Goal: Information Seeking & Learning: Learn about a topic

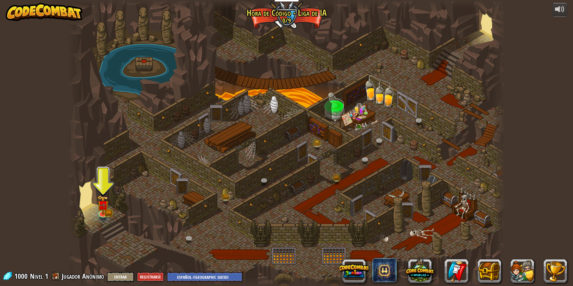
select select "es-419"
click at [99, 207] on img at bounding box center [103, 200] width 12 height 26
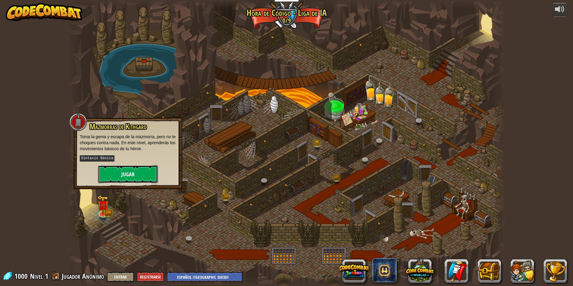
click at [126, 171] on button "Jugar" at bounding box center [128, 174] width 60 height 18
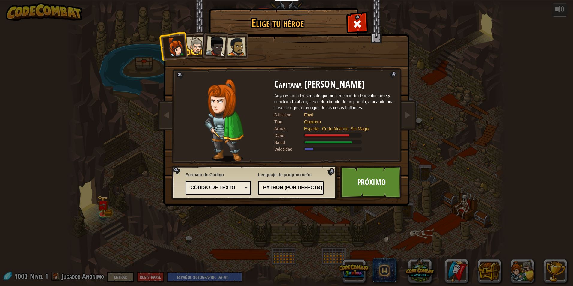
click at [214, 49] on div at bounding box center [216, 46] width 20 height 20
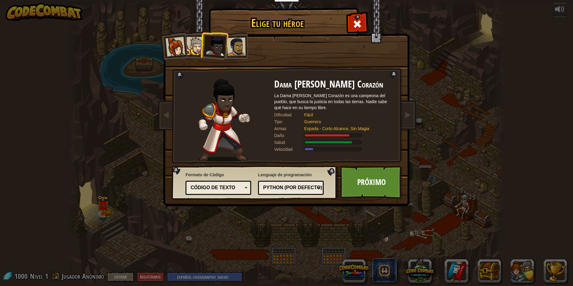
click at [172, 45] on div at bounding box center [175, 47] width 20 height 20
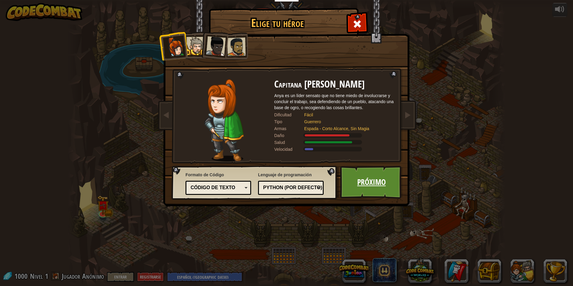
click at [367, 177] on link "Próximo" at bounding box center [371, 182] width 63 height 33
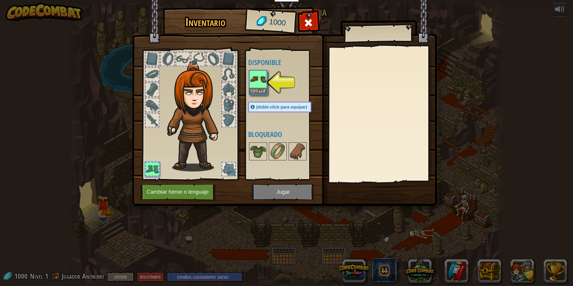
click at [175, 54] on div at bounding box center [189, 113] width 99 height 135
click at [176, 58] on div at bounding box center [182, 58] width 13 height 13
click at [180, 59] on div at bounding box center [182, 58] width 13 height 13
click at [258, 87] on img at bounding box center [258, 79] width 17 height 17
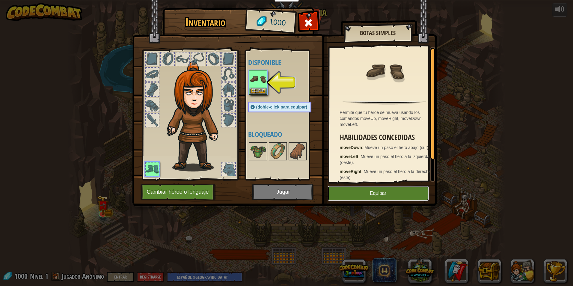
click at [360, 194] on button "Equipar" at bounding box center [377, 193] width 101 height 15
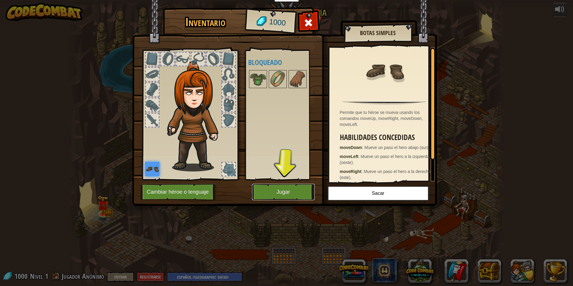
click at [303, 196] on button "Jugar" at bounding box center [283, 192] width 63 height 16
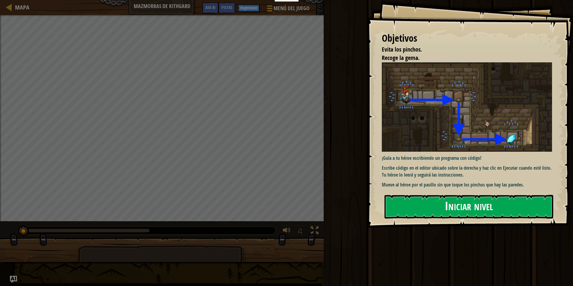
click at [449, 207] on button "Iniciar nivel" at bounding box center [468, 207] width 169 height 24
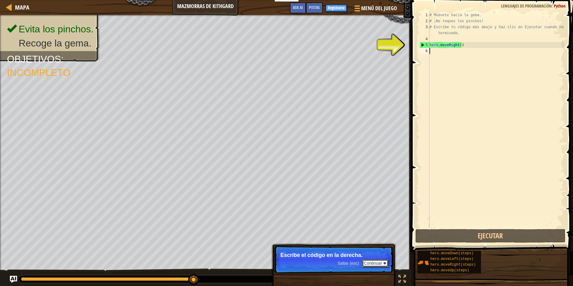
click at [366, 263] on button "Continuar" at bounding box center [375, 263] width 26 height 8
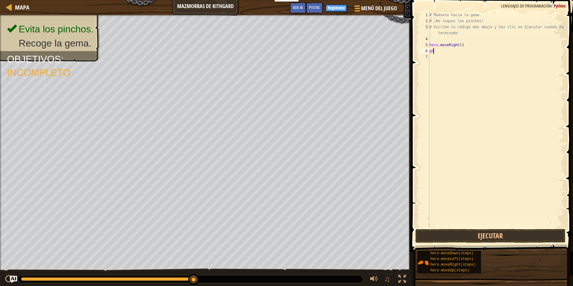
scroll to position [3, 0]
type textarea "g"
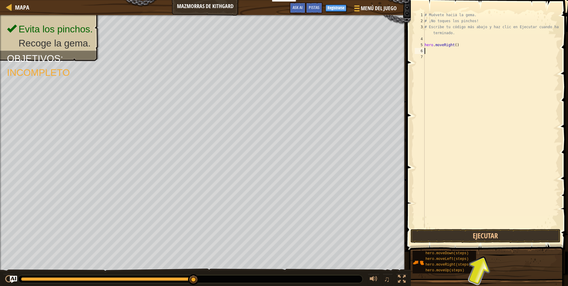
type textarea "h"
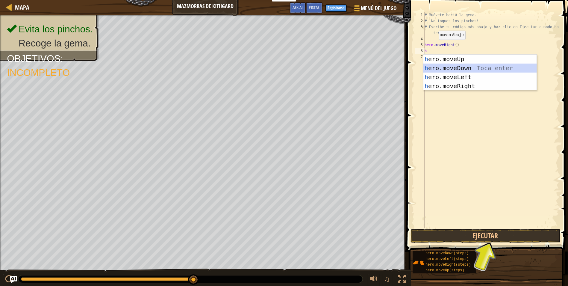
click at [519, 67] on div "h ero.moveUp Toca enter h ero.moveDown Toca enter h ero.moveLeft Toca enter h e…" at bounding box center [480, 82] width 113 height 54
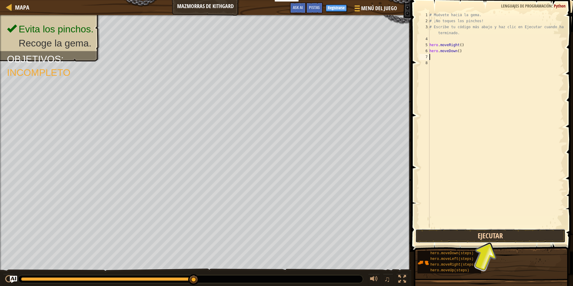
click at [480, 232] on button "Ejecutar" at bounding box center [490, 236] width 150 height 14
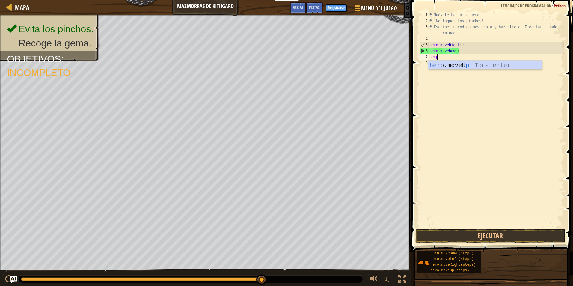
scroll to position [3, 0]
type textarea "her"
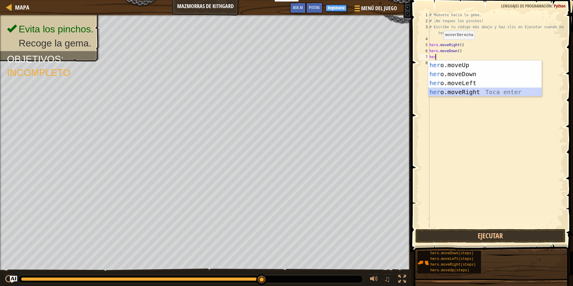
click at [467, 88] on div "her o.moveUp Toca enter her o.moveDown Toca enter her o.moveLeft [PERSON_NAME] …" at bounding box center [484, 88] width 113 height 54
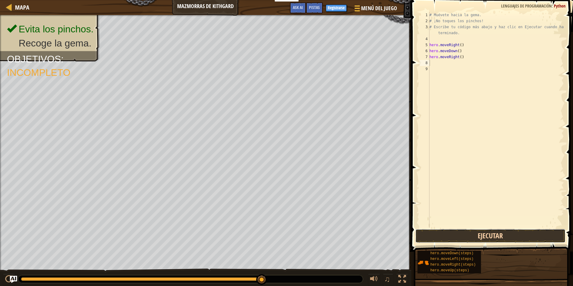
click at [500, 237] on button "Ejecutar" at bounding box center [490, 236] width 150 height 14
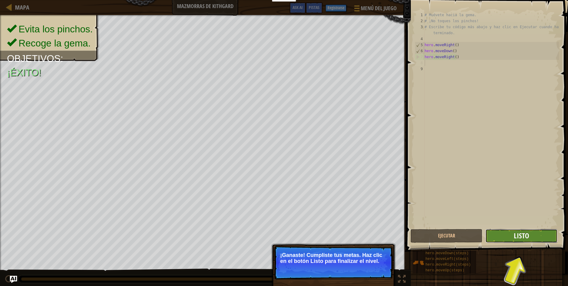
click at [525, 235] on span "Listo" at bounding box center [521, 236] width 15 height 10
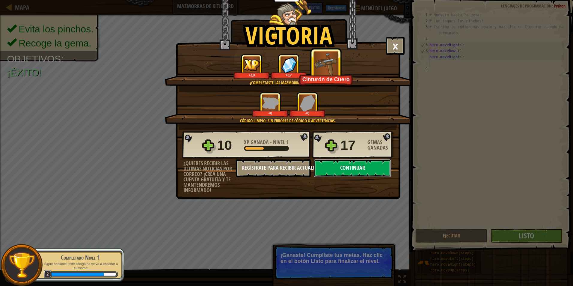
click at [344, 166] on button "Continuar" at bounding box center [352, 168] width 77 height 18
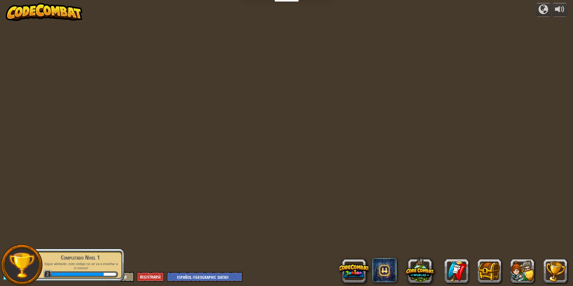
select select "es-419"
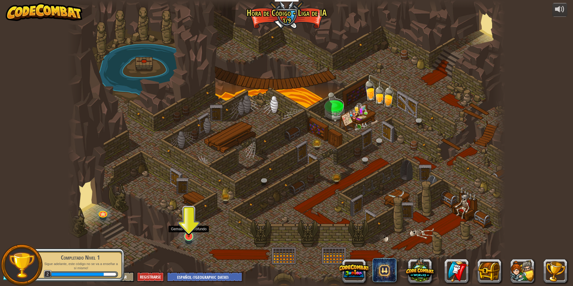
click at [190, 233] on img at bounding box center [189, 223] width 12 height 27
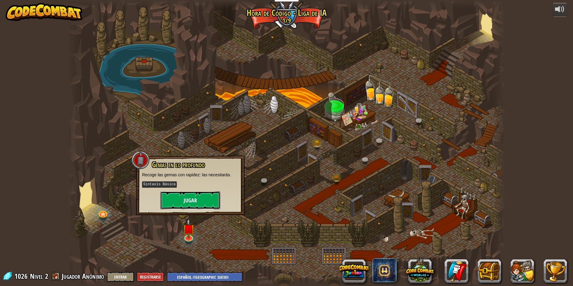
click at [189, 195] on button "Jugar" at bounding box center [190, 200] width 60 height 18
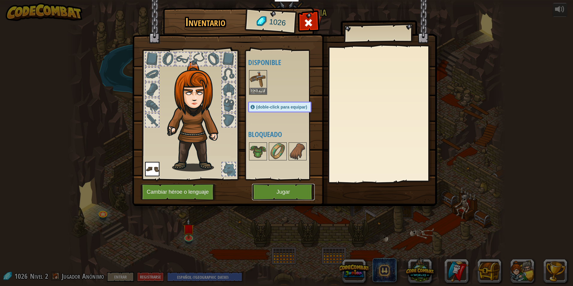
click at [283, 188] on button "Jugar" at bounding box center [283, 192] width 63 height 16
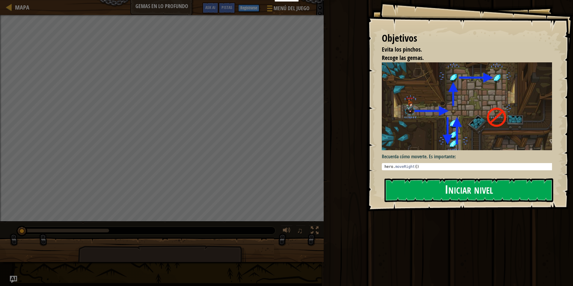
click at [504, 192] on button "Iniciar nivel" at bounding box center [468, 190] width 169 height 24
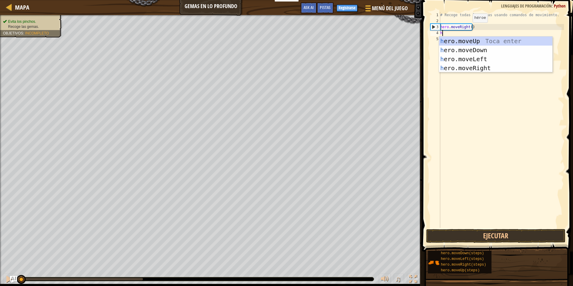
scroll to position [3, 0]
type textarea "hero"
click at [478, 46] on div "hero .moveUp Toca enter hero .moveDown Toca enter hero .moveLeft Toca enter her…" at bounding box center [495, 64] width 113 height 54
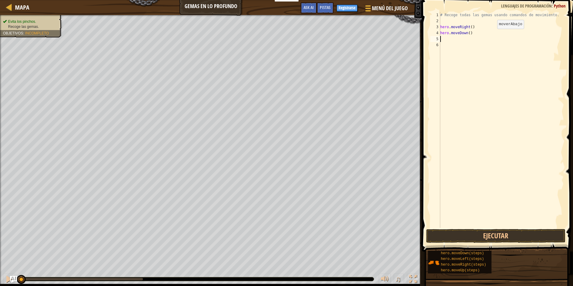
scroll to position [3, 0]
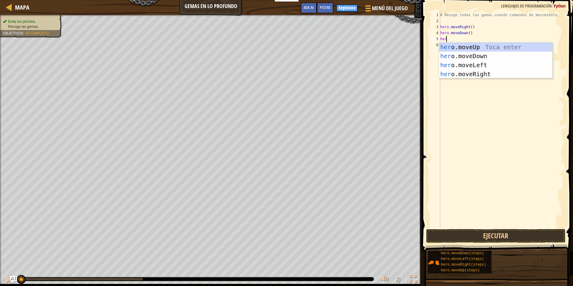
type textarea "hero"
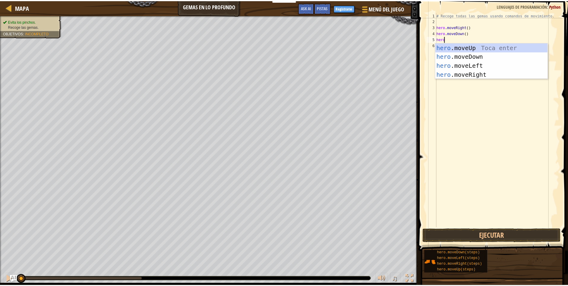
scroll to position [3, 0]
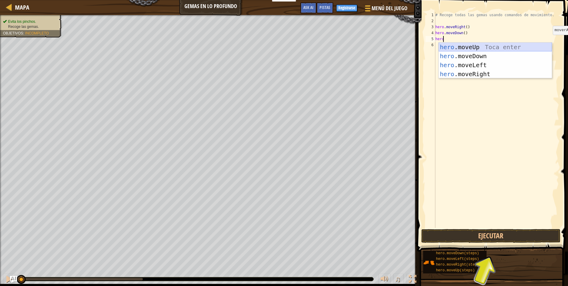
click at [495, 46] on div "hero .moveUp Toca enter hero .moveDown Toca enter hero .moveLeft Toca enter her…" at bounding box center [495, 70] width 113 height 54
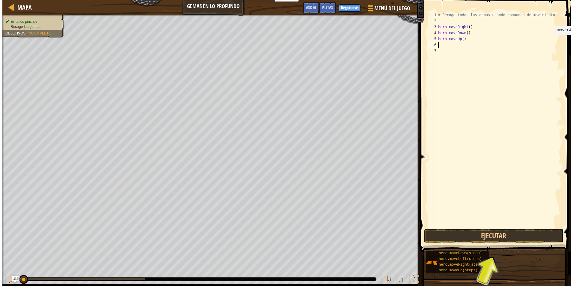
scroll to position [3, 0]
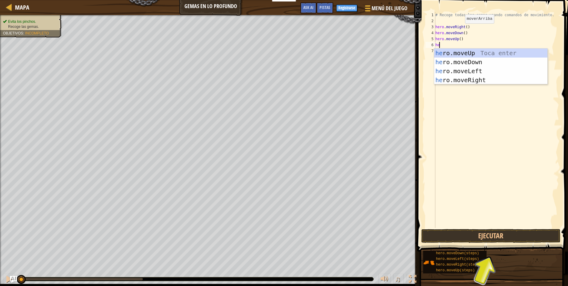
type textarea "her"
click at [492, 49] on div "her o.moveUp Toca enter her o.moveDown Toca enter her o.moveLeft [PERSON_NAME] …" at bounding box center [490, 76] width 113 height 54
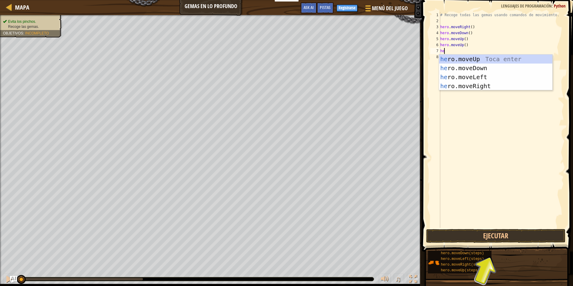
type textarea "her"
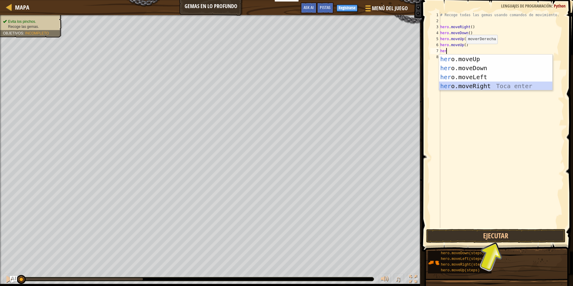
click at [468, 85] on div "her o.moveUp Toca enter her o.moveDown Toca enter her o.moveLeft [PERSON_NAME] …" at bounding box center [495, 82] width 113 height 54
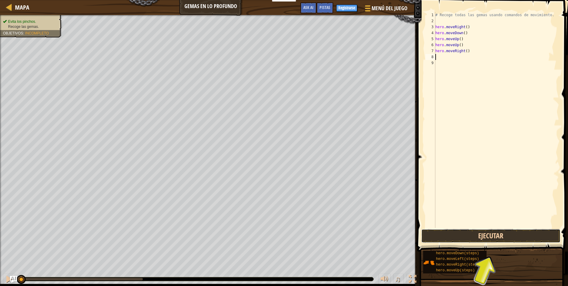
click at [463, 233] on button "Ejecutar" at bounding box center [491, 236] width 140 height 14
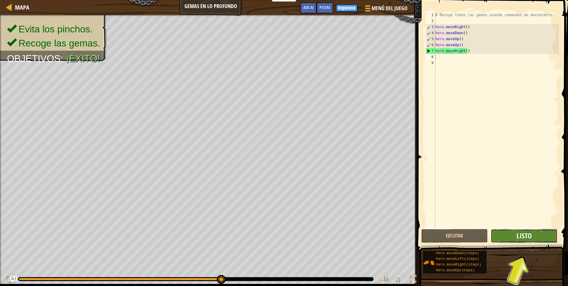
click at [528, 235] on span "Listo" at bounding box center [524, 236] width 15 height 10
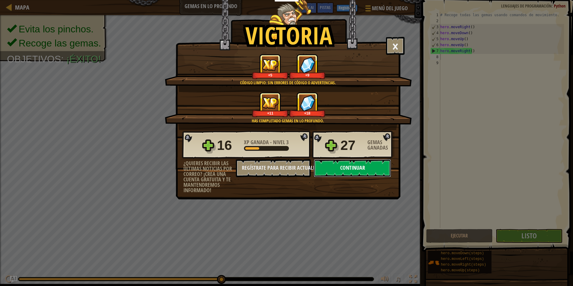
click at [353, 167] on button "Continuar" at bounding box center [352, 168] width 77 height 18
select select "es-419"
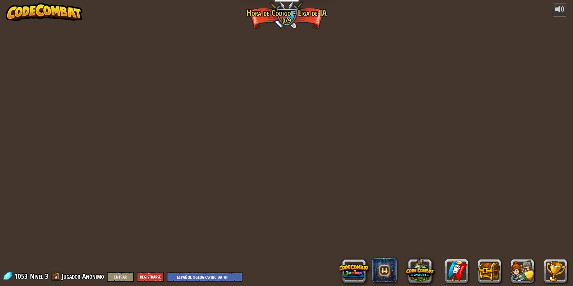
select select "es-419"
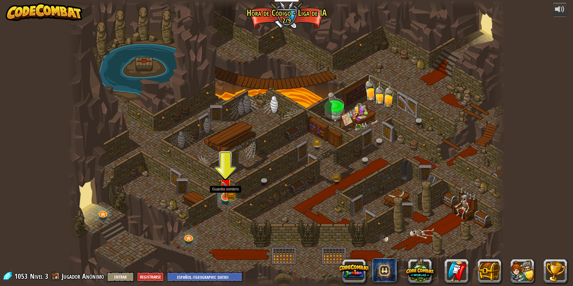
click at [224, 194] on img at bounding box center [226, 185] width 12 height 26
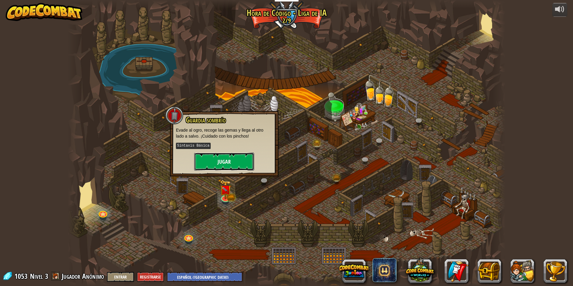
click at [214, 155] on button "Jugar" at bounding box center [224, 161] width 60 height 18
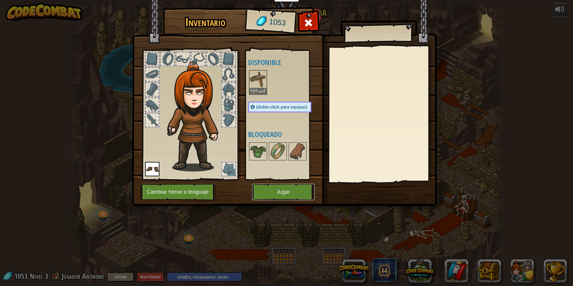
click at [270, 193] on button "Jugar" at bounding box center [283, 192] width 63 height 16
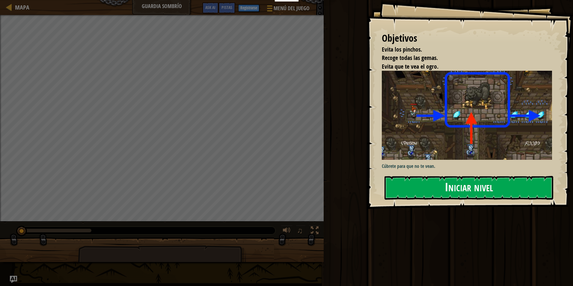
click at [432, 184] on button "Iniciar nivel" at bounding box center [468, 188] width 169 height 24
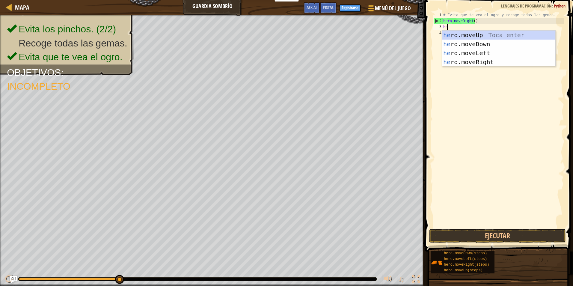
scroll to position [3, 0]
type textarea "hero"
click at [479, 60] on div "hero .moveUp Toca enter hero .moveDown Toca enter hero .moveLeft Toca enter her…" at bounding box center [498, 58] width 113 height 54
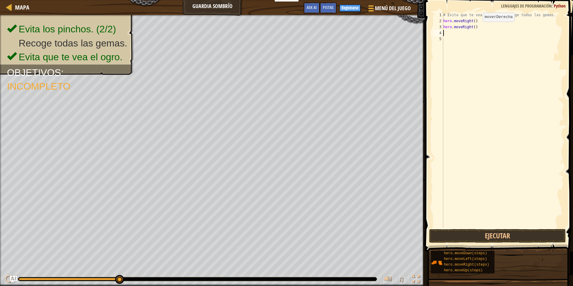
scroll to position [3, 0]
click at [450, 235] on button "Ejecutar" at bounding box center [497, 236] width 137 height 14
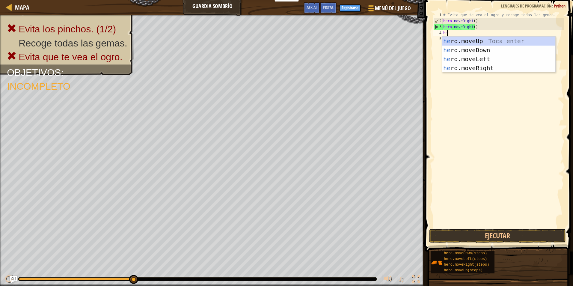
scroll to position [3, 0]
type textarea "hero"
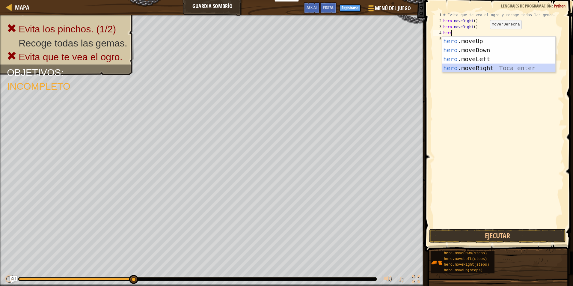
click at [468, 64] on div "hero .moveUp Toca enter hero .moveDown Toca enter hero .moveLeft Toca enter her…" at bounding box center [498, 64] width 113 height 54
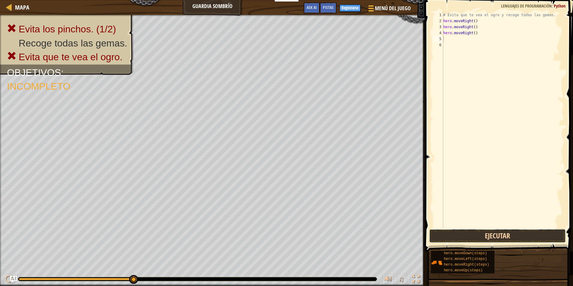
click at [492, 237] on button "Ejecutar" at bounding box center [497, 236] width 137 height 14
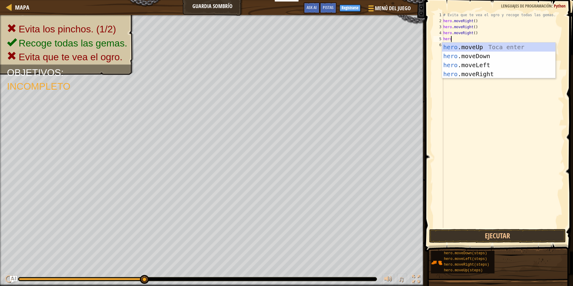
type textarea "herom"
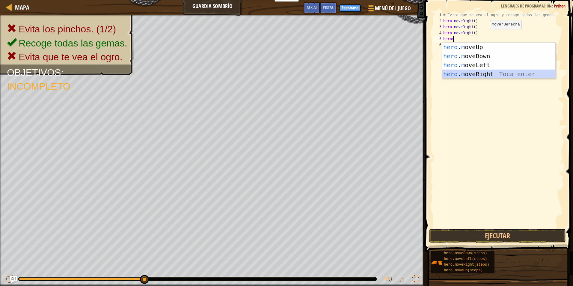
click at [483, 70] on div "hero . m oveUp Toca enter hero . m oveDown Toca enter hero . m oveLeft Toca ent…" at bounding box center [498, 70] width 113 height 54
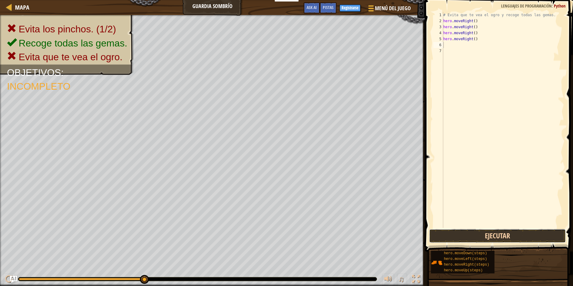
click at [509, 236] on button "Ejecutar" at bounding box center [497, 236] width 137 height 14
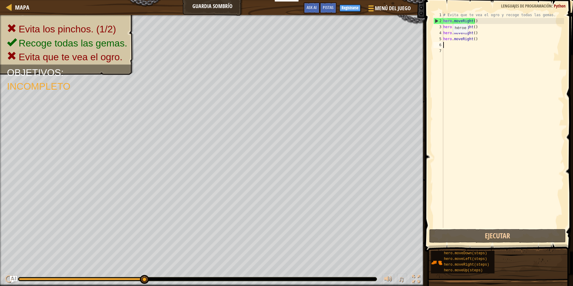
click at [447, 39] on div "# Evita que te vea el ogro y recoge todas las gemas. hero . moveRight ( ) hero …" at bounding box center [503, 126] width 122 height 228
click at [469, 35] on div "# Evita que te vea el ogro y recoge todas las gemas. hero . moveRight ( ) hero …" at bounding box center [503, 126] width 122 height 228
click at [469, 27] on div "# Evita que te vea el ogro y recoge todas las gemas. hero . moveRight ( ) hero …" at bounding box center [503, 126] width 122 height 228
click at [470, 27] on div "# Evita que te vea el ogro y recoge todas las gemas. hero . moveRight ( ) hero …" at bounding box center [503, 126] width 122 height 228
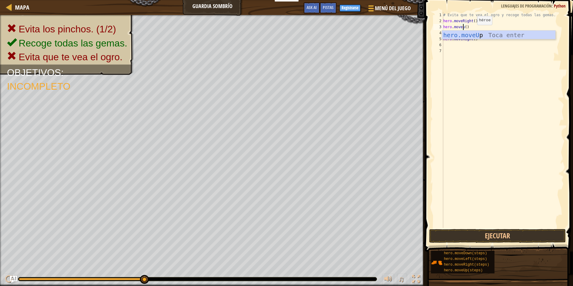
scroll to position [3, 2]
click at [472, 31] on div "hero.moveUp Toca enter" at bounding box center [498, 44] width 113 height 27
click at [466, 35] on div "# Evita que te vea el ogro y recoge todas las gemas. hero . moveRight ( ) hero …" at bounding box center [503, 126] width 122 height 228
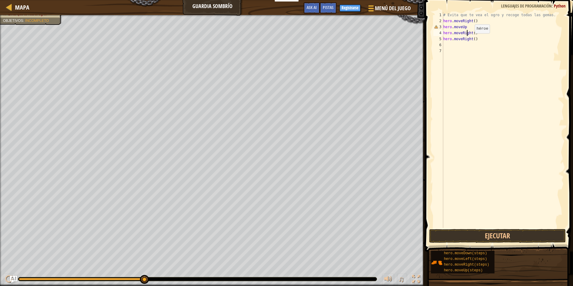
click at [470, 39] on div "# Evita que te vea el ogro y recoge todas las gemas. hero . moveRight ( ) hero …" at bounding box center [503, 126] width 122 height 228
click at [471, 41] on div "# Evita que te vea el ogro y recoge todas las gemas. hero . moveRight ( ) hero …" at bounding box center [503, 126] width 122 height 228
type textarea "hero.movedown()"
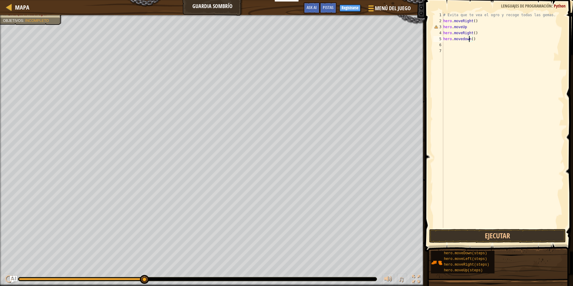
click at [443, 48] on div "# Evita que te vea el ogro y recoge todas las gemas. hero . moveRight ( ) hero …" at bounding box center [503, 126] width 122 height 228
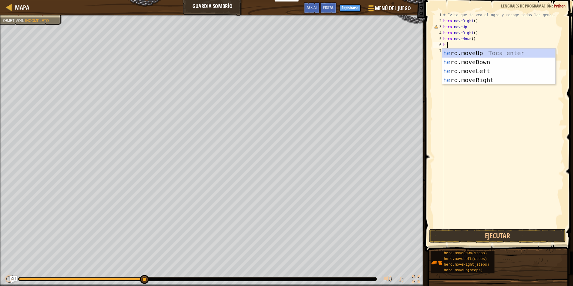
type textarea "her"
click at [492, 78] on div "her o.moveUp Toca enter her o.moveDown Toca enter her o.moveLeft [PERSON_NAME] …" at bounding box center [498, 76] width 113 height 54
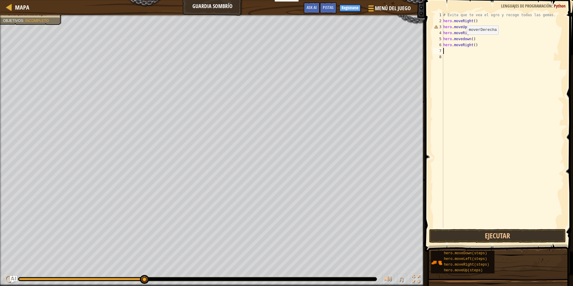
scroll to position [3, 0]
click at [434, 234] on button "Ejecutar" at bounding box center [497, 236] width 137 height 14
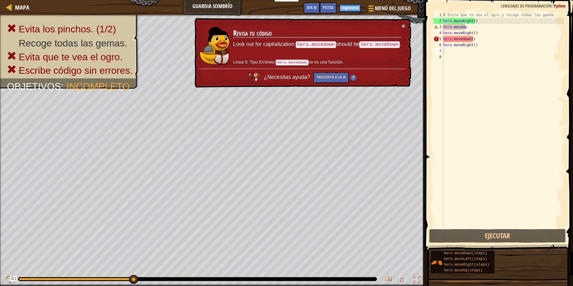
click at [401, 24] on button "×" at bounding box center [403, 26] width 4 height 6
click at [445, 27] on div "# Evita que te vea el ogro y recoge todas las gemas. hero . moveRight ( ) hero …" at bounding box center [503, 126] width 122 height 228
click at [479, 29] on div "# Evita que te vea el ogro y recoge todas las gemas. hero . moveRight ( ) hero …" at bounding box center [503, 126] width 122 height 228
click at [402, 26] on button "×" at bounding box center [403, 24] width 4 height 6
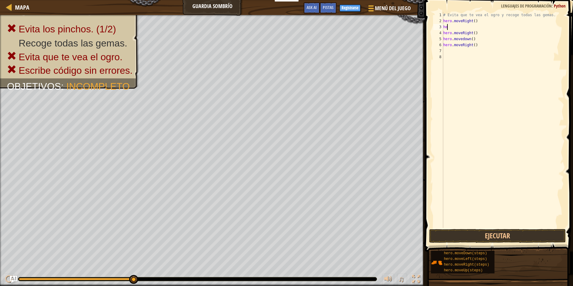
type textarea "h"
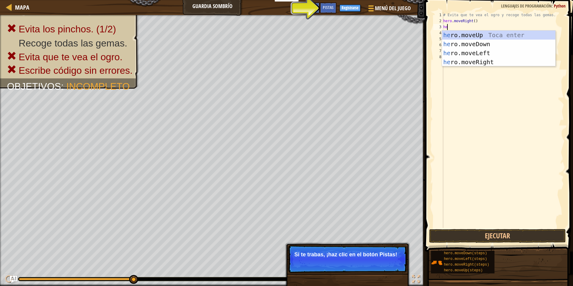
type textarea "her"
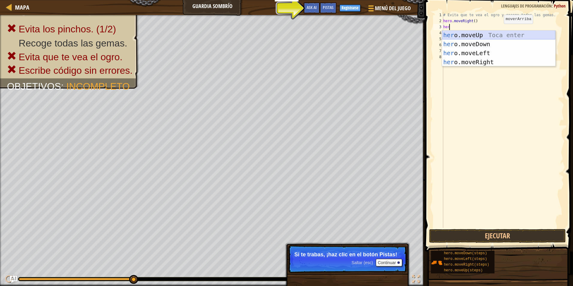
click at [495, 35] on div "her o.moveUp Toca enter her o.moveDown Toca enter her o.moveLeft [PERSON_NAME] …" at bounding box center [498, 58] width 113 height 54
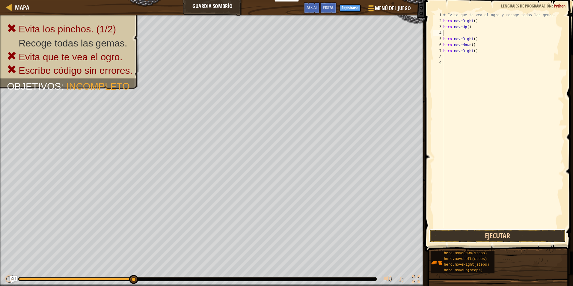
click at [488, 236] on button "Ejecutar" at bounding box center [497, 236] width 137 height 14
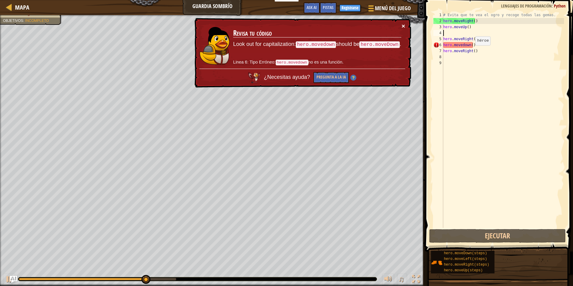
click at [405, 27] on button "×" at bounding box center [403, 26] width 4 height 6
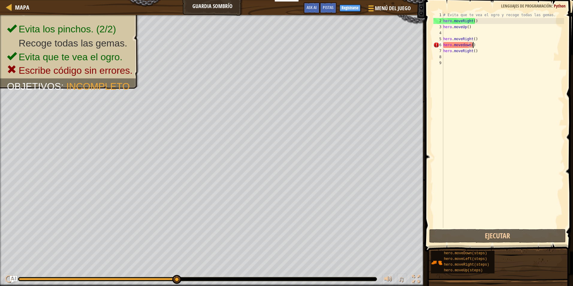
click at [474, 46] on div "# Evita que te vea el ogro y recoge todas las gemas. hero . moveRight ( ) hero …" at bounding box center [503, 126] width 122 height 228
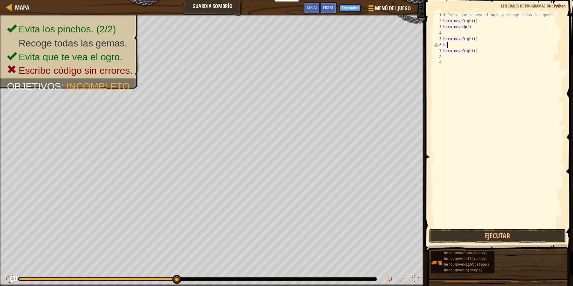
type textarea "h"
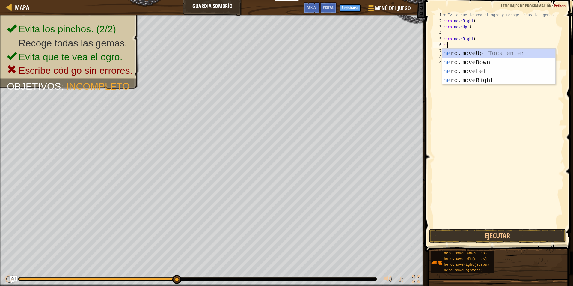
type textarea "her"
click at [489, 60] on div "her o.moveUp Toca enter her o.moveDown Toca enter her o.moveLeft [PERSON_NAME] …" at bounding box center [498, 76] width 113 height 54
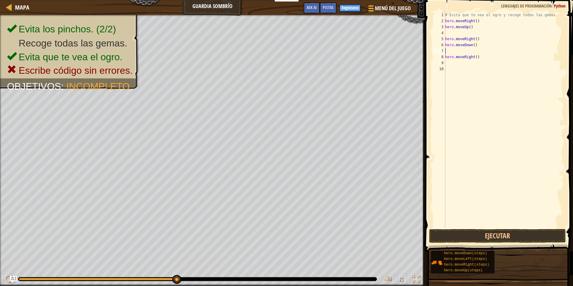
scroll to position [3, 0]
click at [440, 234] on button "Ejecutar" at bounding box center [497, 236] width 137 height 14
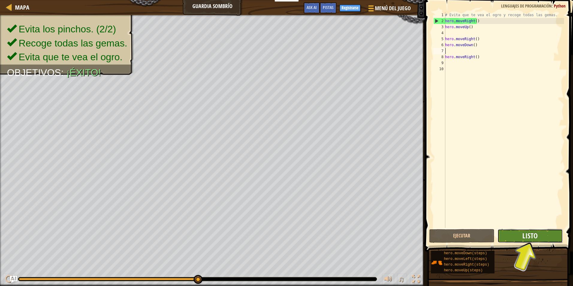
click at [520, 239] on button "Listo" at bounding box center [529, 236] width 65 height 14
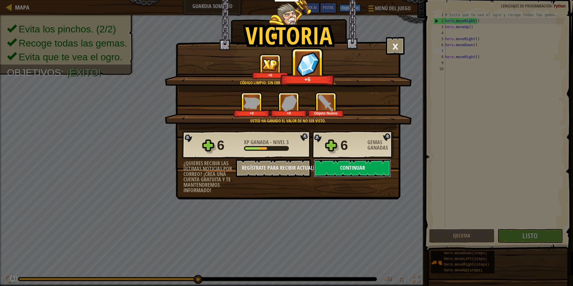
click at [353, 167] on button "Continuar" at bounding box center [352, 168] width 77 height 18
select select "es-419"
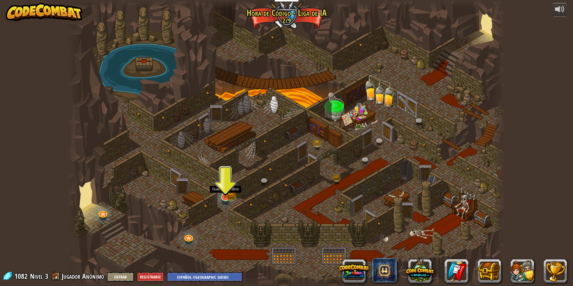
click at [224, 196] on img at bounding box center [226, 185] width 12 height 26
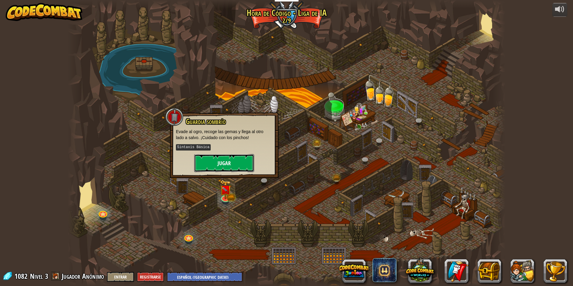
click at [235, 156] on button "Jugar" at bounding box center [224, 163] width 60 height 18
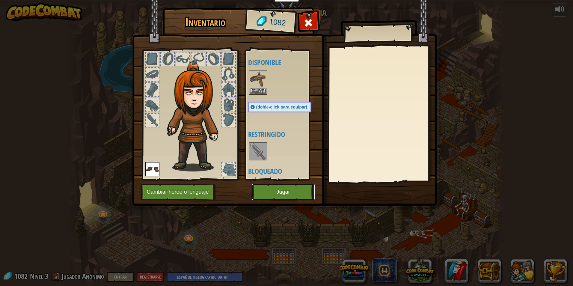
click at [265, 192] on button "Jugar" at bounding box center [283, 192] width 63 height 16
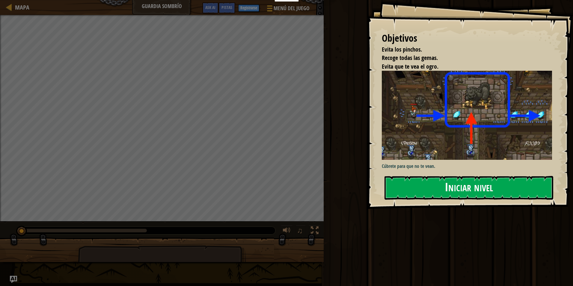
click at [443, 185] on button "Iniciar nivel" at bounding box center [468, 188] width 169 height 24
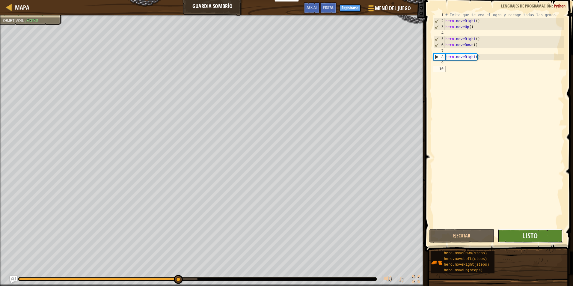
click at [517, 235] on button "Listo" at bounding box center [529, 236] width 65 height 14
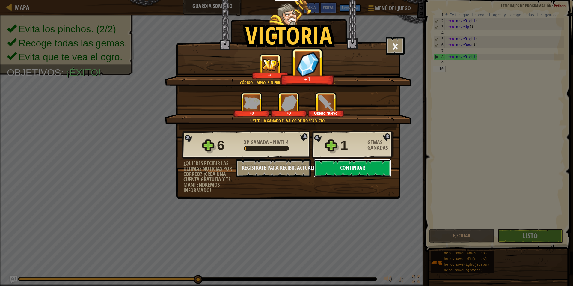
click at [356, 168] on button "Continuar" at bounding box center [352, 168] width 77 height 18
select select "es-419"
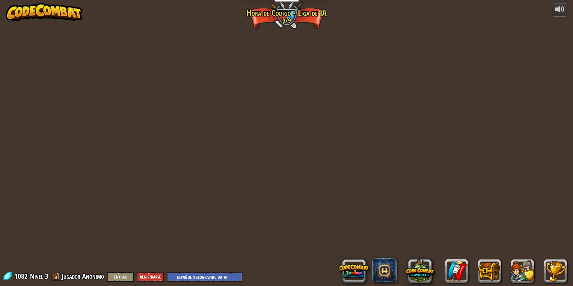
select select "es-419"
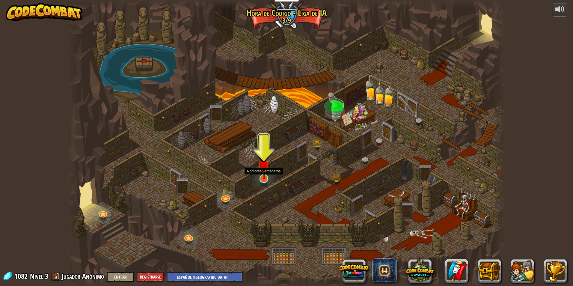
click at [262, 177] on img at bounding box center [264, 165] width 12 height 27
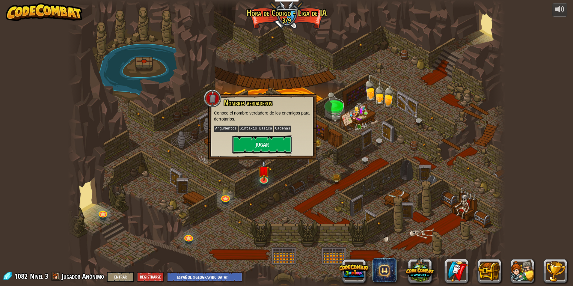
click at [273, 144] on button "Jugar" at bounding box center [262, 144] width 60 height 18
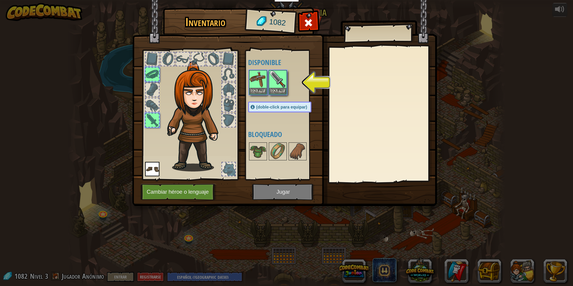
click at [273, 196] on img at bounding box center [284, 97] width 305 height 217
click at [276, 88] on button "Equipar" at bounding box center [277, 90] width 17 height 6
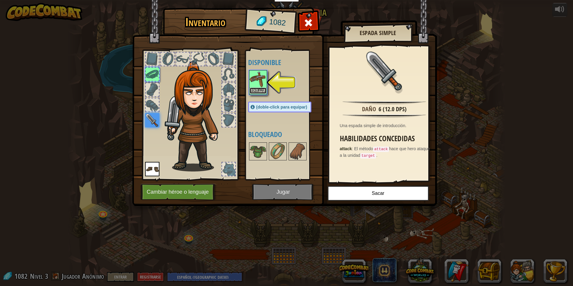
click at [259, 90] on button "Equipar" at bounding box center [258, 90] width 17 height 6
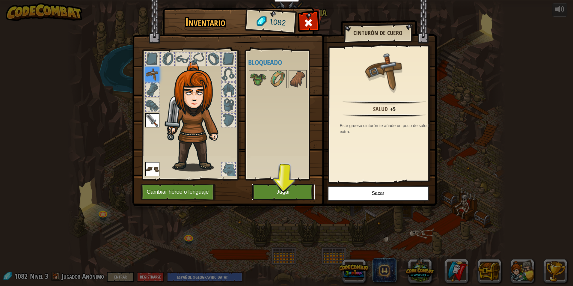
click at [294, 188] on button "Jugar" at bounding box center [283, 192] width 63 height 16
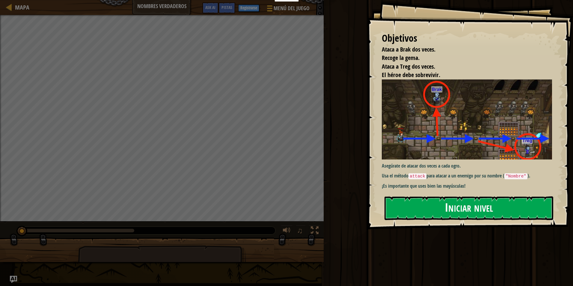
click at [466, 207] on button "Iniciar nivel" at bounding box center [468, 208] width 169 height 24
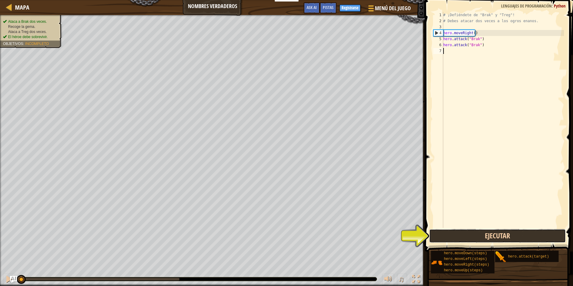
click at [468, 238] on button "Ejecutar" at bounding box center [497, 236] width 137 height 14
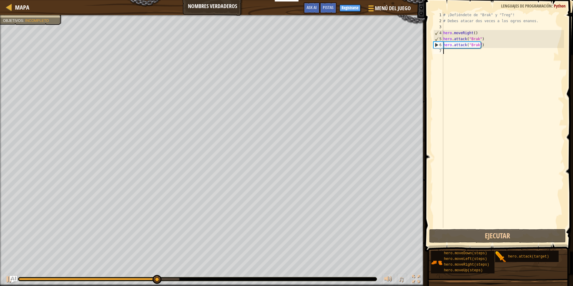
scroll to position [3, 0]
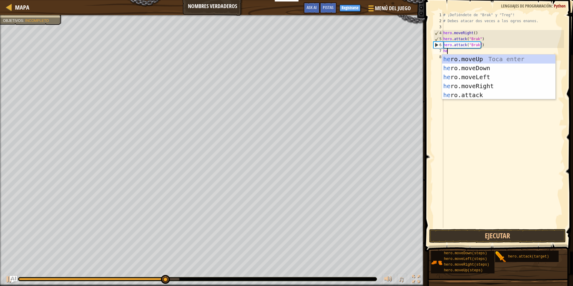
type textarea "her"
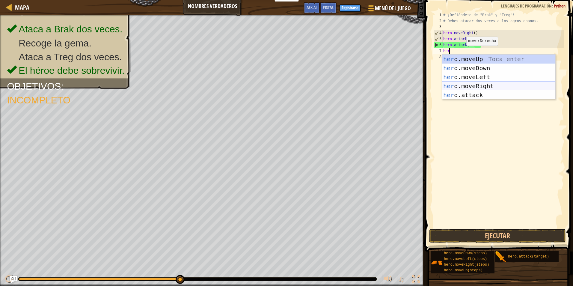
click at [465, 83] on div "her o.moveUp Toca enter her o.moveDown Toca enter her o.moveLeft [PERSON_NAME] …" at bounding box center [498, 86] width 113 height 63
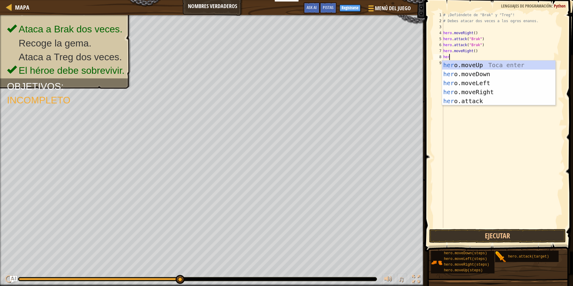
type textarea "hero"
click at [475, 63] on div "hero .moveUp Toca enter hero .moveDown Toca enter hero .moveLeft Toca enter her…" at bounding box center [498, 92] width 113 height 63
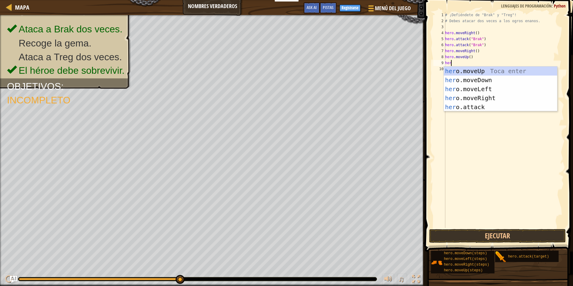
type textarea "hero"
click at [484, 95] on div "hero .moveUp Toca enter hero .moveDown Toca enter hero .moveLeft Toca enter her…" at bounding box center [500, 97] width 113 height 63
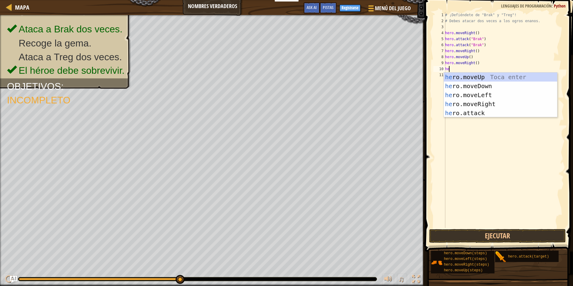
type textarea "hero"
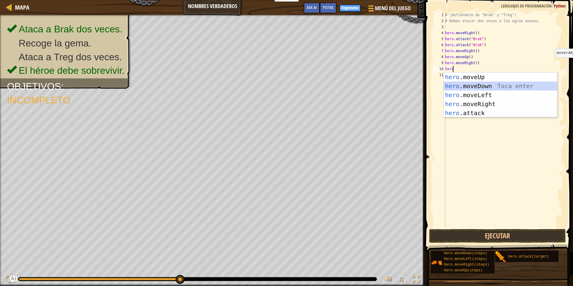
click at [462, 87] on div "hero .moveUp Toca enter hero .moveDown Toca enter hero .moveLeft Toca enter her…" at bounding box center [500, 103] width 113 height 63
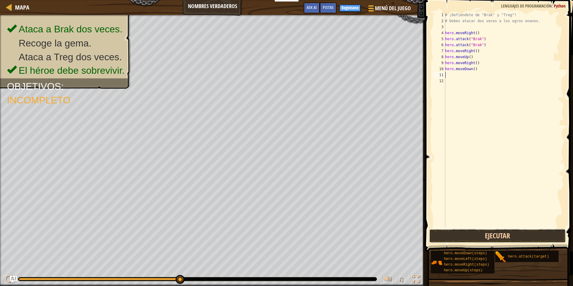
click at [476, 232] on button "Ejecutar" at bounding box center [497, 236] width 137 height 14
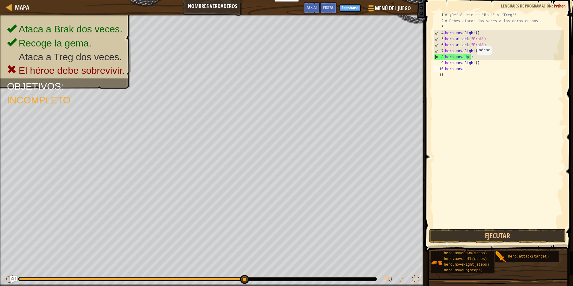
type textarea "h"
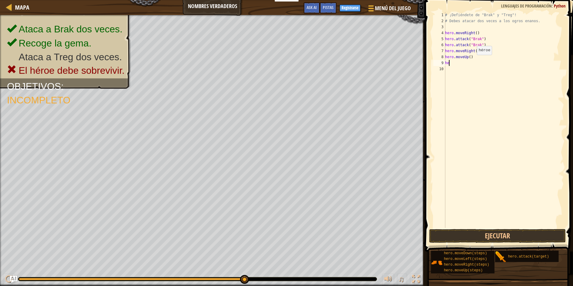
type textarea "h"
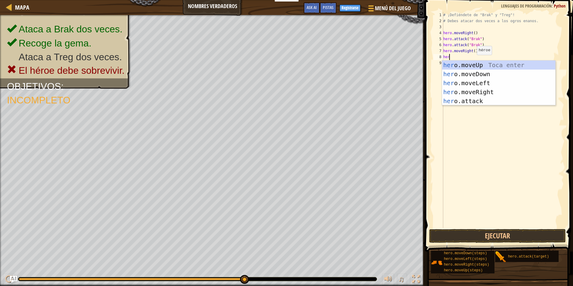
scroll to position [3, 0]
click at [474, 98] on div "hero .moveUp Toca enter hero .moveDown Toca enter hero .moveLeft Toca enter her…" at bounding box center [498, 92] width 113 height 63
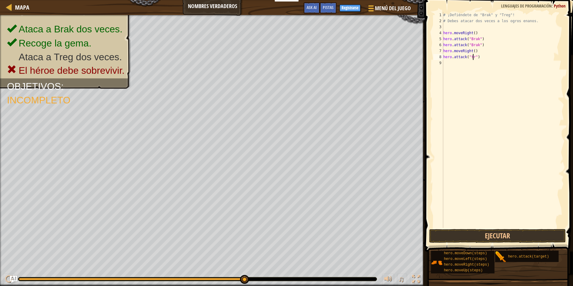
scroll to position [3, 3]
type textarea "hero.attack("treg")"
click at [444, 66] on div "# ¡Defiéndete de "Brak" y "Treg"! # Debes atacar dos veces a los ogros enanos. …" at bounding box center [503, 126] width 122 height 228
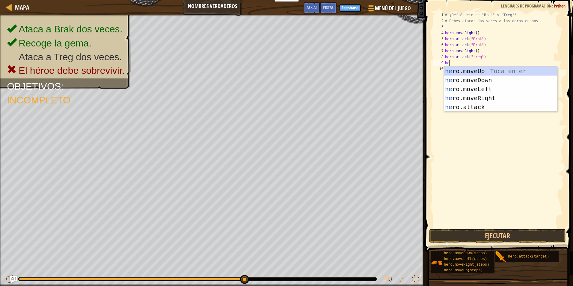
scroll to position [3, 0]
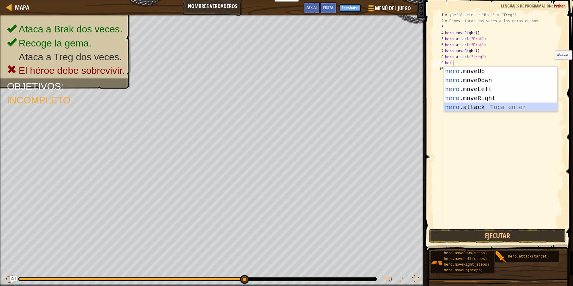
click at [539, 108] on div "hero .moveUp Toca enter hero .moveDown Toca enter hero .moveLeft Toca enter her…" at bounding box center [500, 97] width 113 height 63
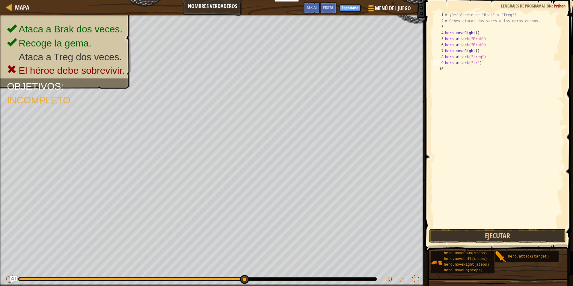
scroll to position [3, 3]
type textarea "hero.attack("treg")"
click at [447, 67] on div "# ¡Defiéndete de "Brak" y "Treg"! # Debes atacar dos veces a los ogros enanos. …" at bounding box center [504, 126] width 120 height 228
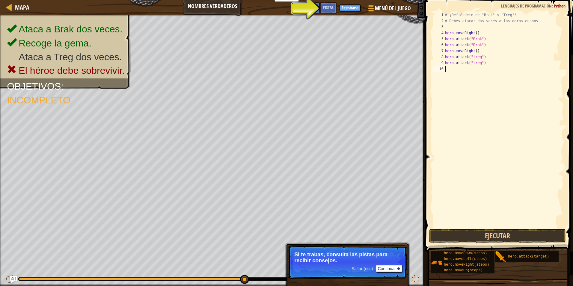
type textarea "h"
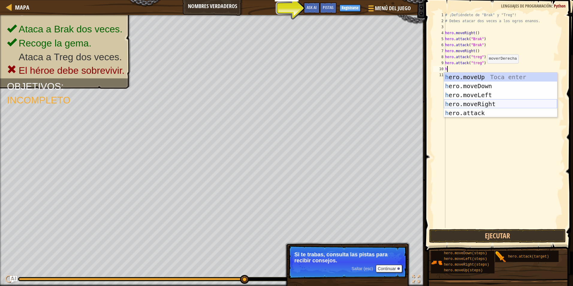
click at [477, 106] on div "h ero.moveUp Toca enter h ero.moveDown Toca enter h ero.moveLeft Toca enter h e…" at bounding box center [500, 103] width 113 height 63
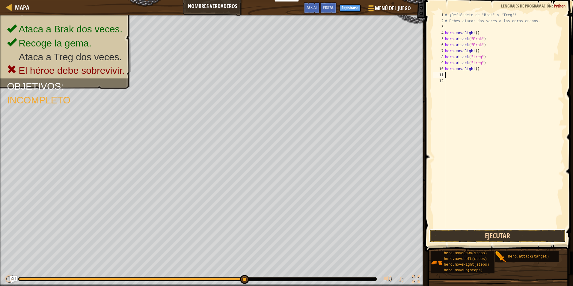
click at [436, 230] on button "Ejecutar" at bounding box center [497, 236] width 137 height 14
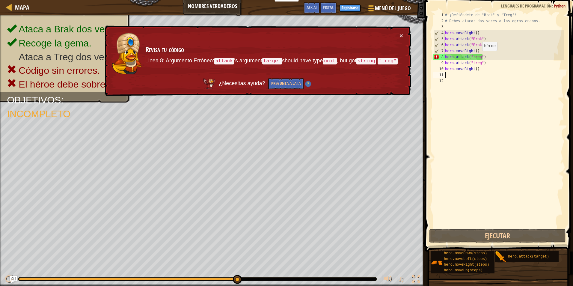
click at [479, 57] on div "# ¡Defiéndete de "Brak" y "Treg"! # Debes atacar dos veces a los ogros enanos. …" at bounding box center [504, 126] width 120 height 228
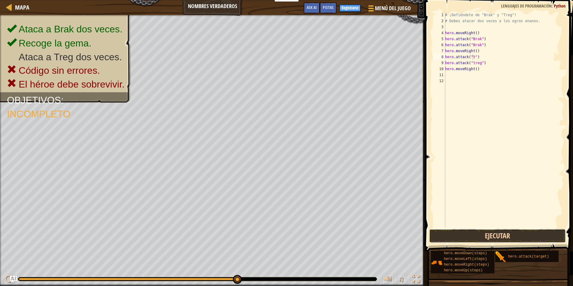
click at [481, 232] on button "Ejecutar" at bounding box center [497, 236] width 137 height 14
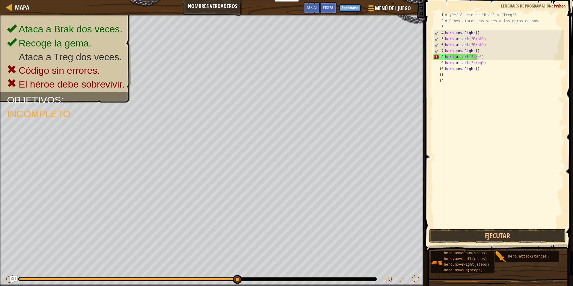
scroll to position [3, 3]
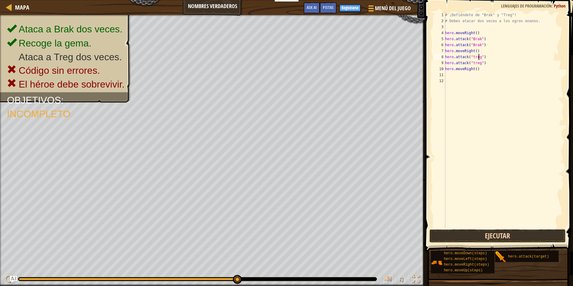
click at [442, 238] on button "Ejecutar" at bounding box center [497, 236] width 137 height 14
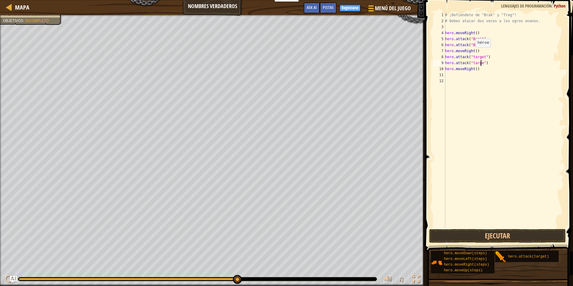
scroll to position [3, 3]
click at [498, 236] on button "Ejecutar" at bounding box center [497, 236] width 137 height 14
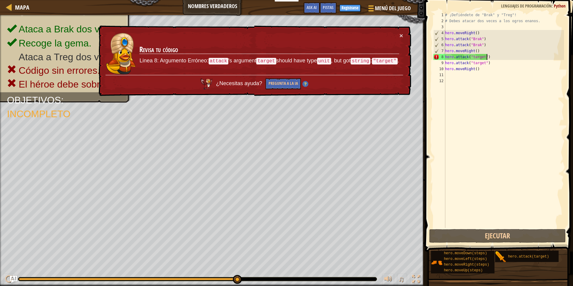
click at [497, 57] on div "# ¡Defiéndete de "Brak" y "Treg"! # Debes atacar dos veces a los ogros enanos. …" at bounding box center [504, 126] width 120 height 228
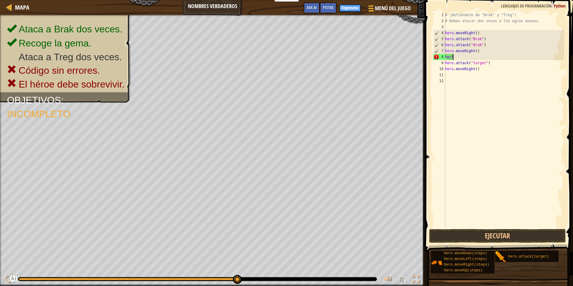
scroll to position [3, 0]
type textarea "h"
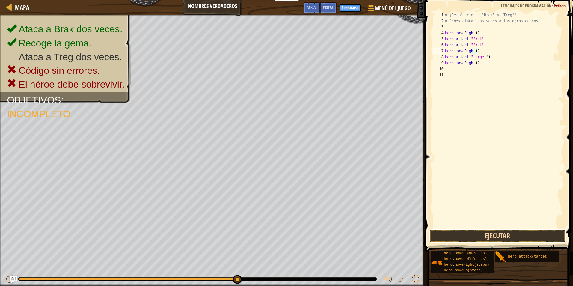
click at [453, 234] on button "Ejecutar" at bounding box center [497, 236] width 137 height 14
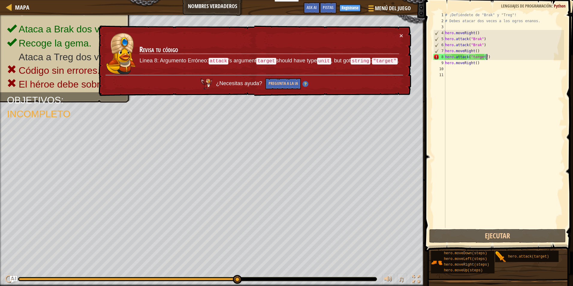
click at [486, 58] on div "# ¡Defiéndete de "Brak" y "Treg"! # Debes atacar dos veces a los ogros enanos. …" at bounding box center [504, 126] width 120 height 228
type textarea "hero.attack("target")"
click at [481, 66] on div "# ¡Defiéndete de "Brak" y "Treg"! # Debes atacar dos veces a los ogros enanos. …" at bounding box center [504, 126] width 120 height 228
click at [481, 64] on div "# ¡Defiéndete de "Brak" y "Treg"! # Debes atacar dos veces a los ogros enanos. …" at bounding box center [504, 126] width 120 height 228
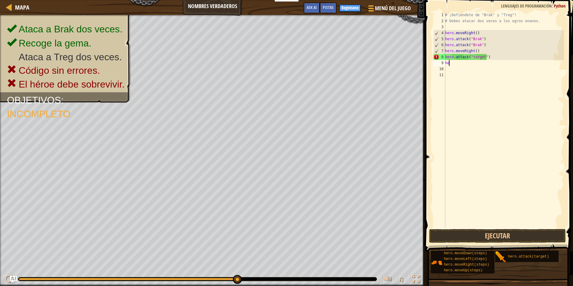
type textarea "h"
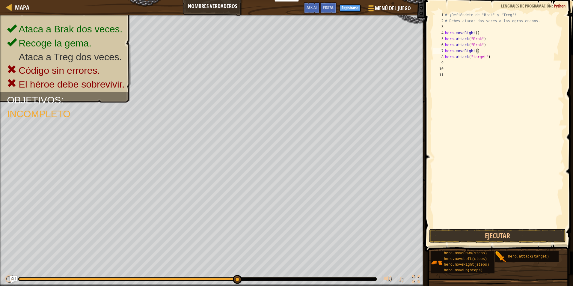
click at [492, 53] on div "# ¡Defiéndete de "Brak" y "Treg"! # Debes atacar dos veces a los ogros enanos. …" at bounding box center [504, 126] width 120 height 228
click at [489, 58] on div "# ¡Defiéndete de "Brak" y "Treg"! # Debes atacar dos veces a los ogros enanos. …" at bounding box center [504, 126] width 120 height 228
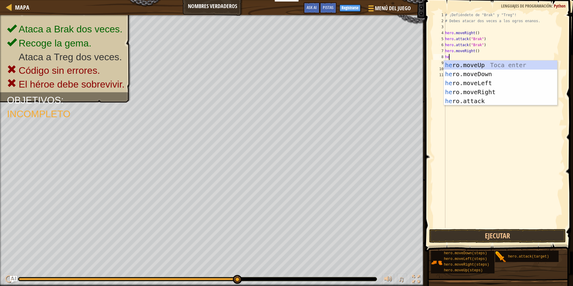
scroll to position [3, 0]
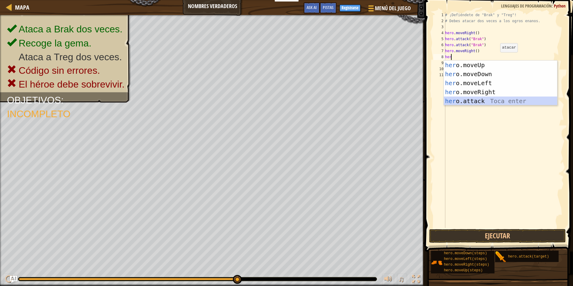
click at [489, 99] on div "her o.moveUp Toca enter her o.moveDown Toca enter her o.moveLeft [PERSON_NAME] …" at bounding box center [500, 92] width 113 height 63
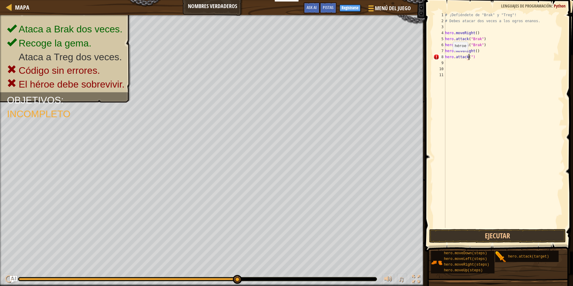
scroll to position [3, 2]
click at [469, 57] on div "# ¡Defiéndete de "Brak" y "Treg"! # Debes atacar dos veces a los ogros enanos. …" at bounding box center [504, 126] width 120 height 228
click at [475, 55] on div "# ¡Defiéndete de "Brak" y "Treg"! # Debes atacar dos veces a los ogros enanos. …" at bounding box center [504, 126] width 120 height 228
type textarea "h"
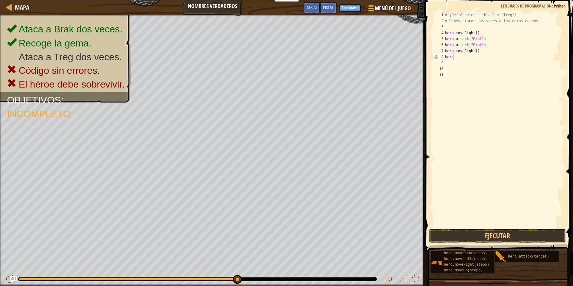
scroll to position [3, 0]
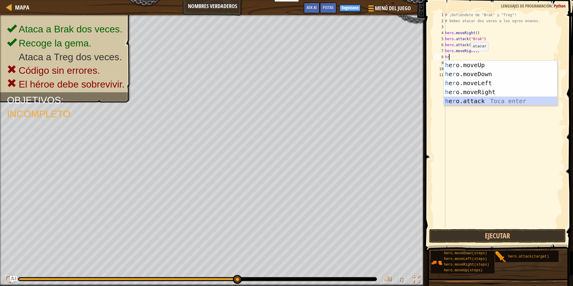
click at [492, 99] on div "h e r o.moveUp Toca enter h e r o.moveDown Toca enter h e r o.moveLeft Toca ent…" at bounding box center [500, 92] width 113 height 63
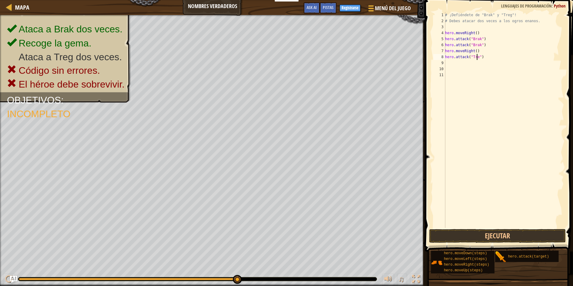
scroll to position [3, 3]
type textarea "hero.attack("Treg")"
click at [445, 63] on div "# ¡Defiéndete de "Brak" y "Treg"! # Debes atacar dos veces a los ogros enanos. …" at bounding box center [504, 126] width 120 height 228
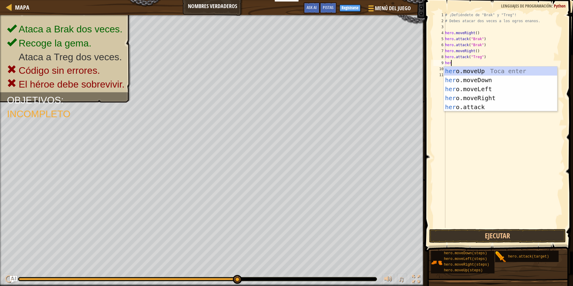
scroll to position [3, 0]
click at [482, 104] on div "her o.moveUp Toca enter her o.moveDown Toca enter her o.moveLeft [PERSON_NAME] …" at bounding box center [500, 97] width 113 height 63
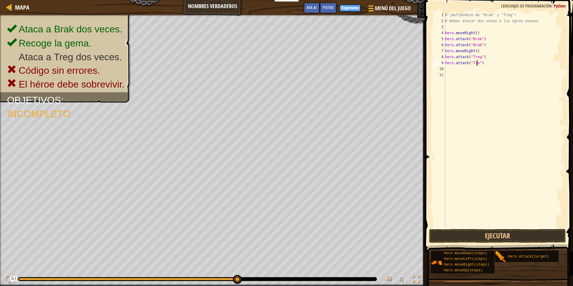
scroll to position [3, 3]
type textarea "hero.attack("Treg")"
click at [446, 75] on div "# ¡Defiéndete de "Brak" y "Treg"! # Debes atacar dos veces a los ogros enanos. …" at bounding box center [504, 126] width 120 height 228
click at [447, 71] on div "# ¡Defiéndete de "Brak" y "Treg"! # Debes atacar dos veces a los ogros enanos. …" at bounding box center [504, 126] width 120 height 228
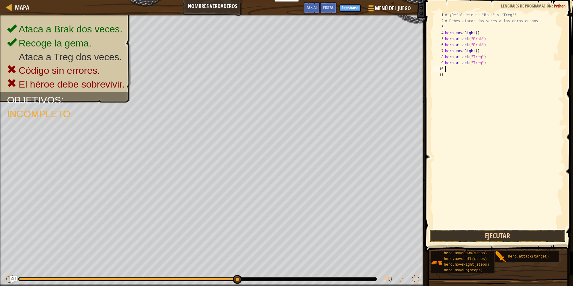
click at [451, 236] on button "Ejecutar" at bounding box center [497, 236] width 137 height 14
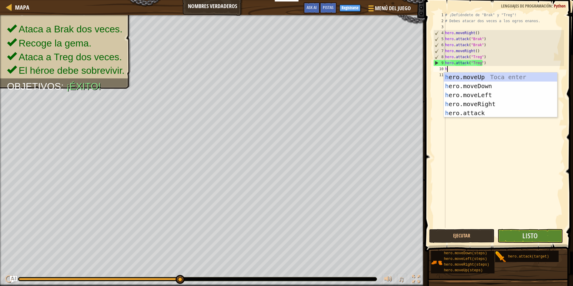
type textarea "her"
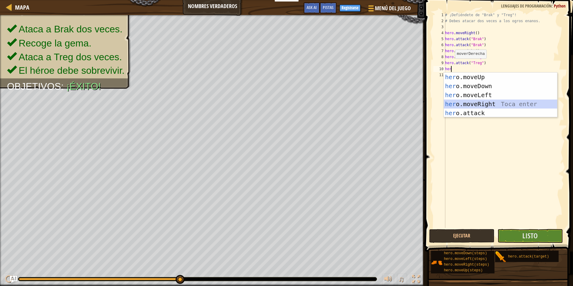
click at [484, 104] on div "her o.moveUp Toca enter her o.moveDown Toca enter her o.moveLeft [PERSON_NAME] …" at bounding box center [500, 103] width 113 height 63
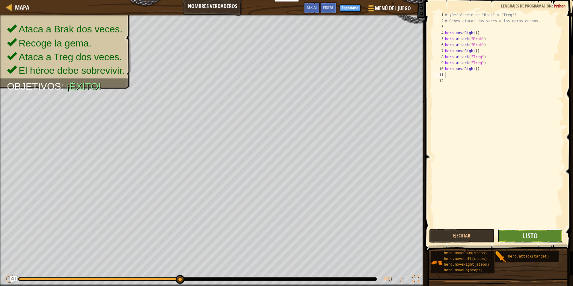
click at [504, 234] on button "Listo" at bounding box center [529, 236] width 65 height 14
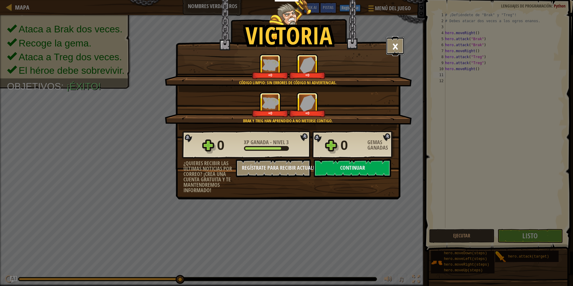
click at [392, 46] on button "×" at bounding box center [395, 46] width 19 height 18
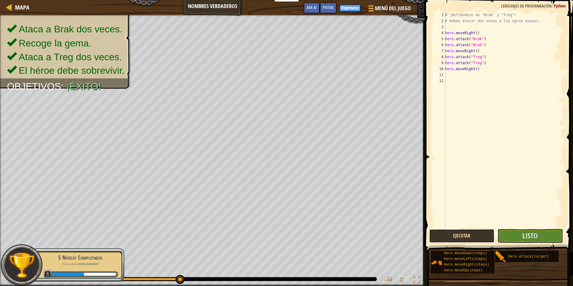
click at [487, 234] on button "Ejecutar" at bounding box center [461, 236] width 65 height 14
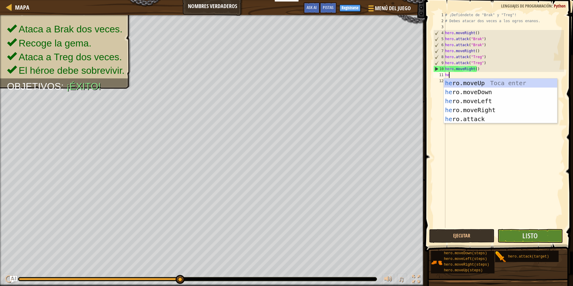
type textarea "her"
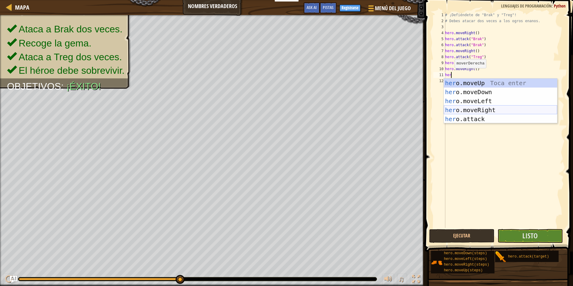
click at [475, 110] on div "her o.moveUp Toca enter her o.moveDown Toca enter her o.moveLeft [PERSON_NAME] …" at bounding box center [500, 109] width 113 height 63
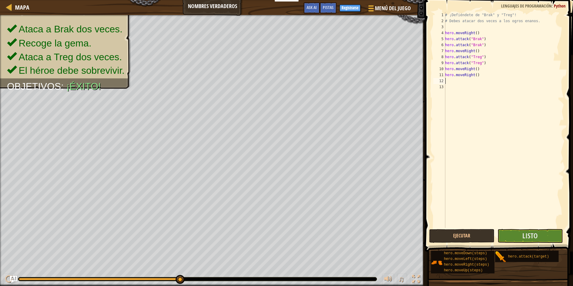
scroll to position [3, 0]
click at [514, 236] on button "Listo" at bounding box center [529, 236] width 65 height 14
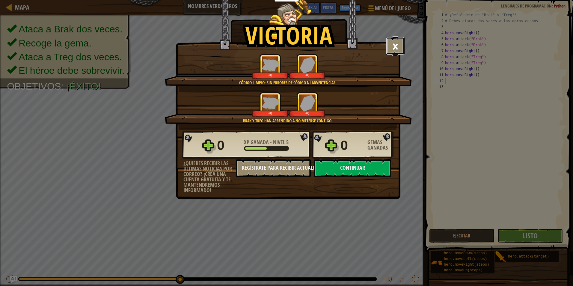
click at [391, 46] on button "×" at bounding box center [395, 46] width 19 height 18
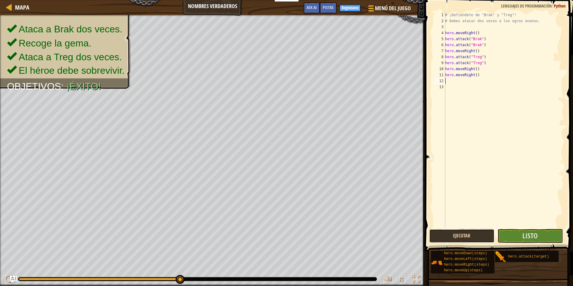
click at [463, 231] on button "Ejecutar" at bounding box center [461, 236] width 65 height 14
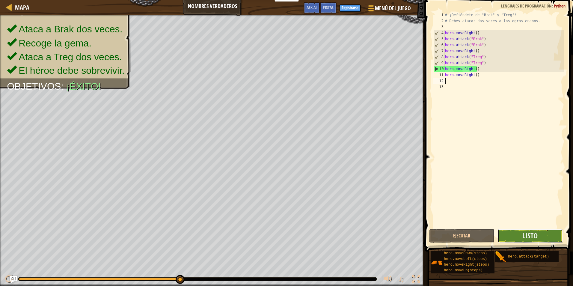
click at [519, 238] on button "Listo" at bounding box center [529, 236] width 65 height 14
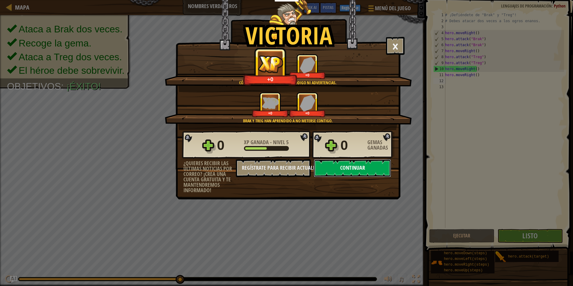
click at [359, 164] on button "Continuar" at bounding box center [352, 168] width 77 height 18
select select "es-419"
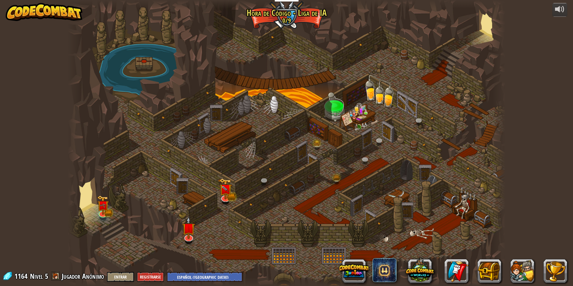
select select "es-419"
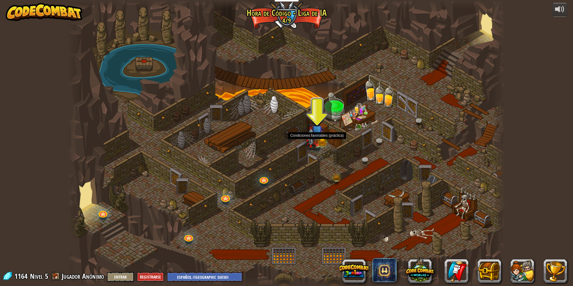
click at [314, 140] on img at bounding box center [311, 138] width 12 height 23
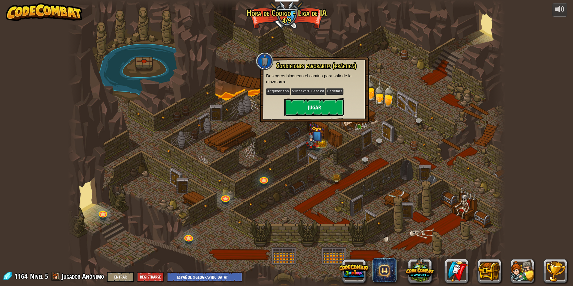
click at [310, 104] on button "Jugar" at bounding box center [314, 107] width 60 height 18
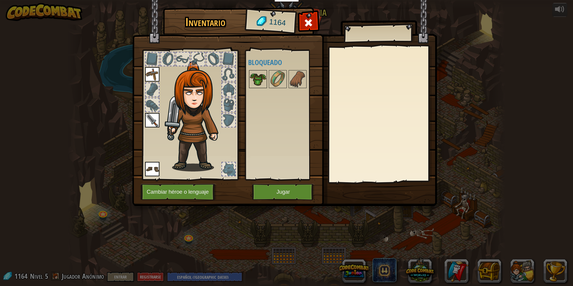
click at [262, 81] on img at bounding box center [258, 79] width 17 height 17
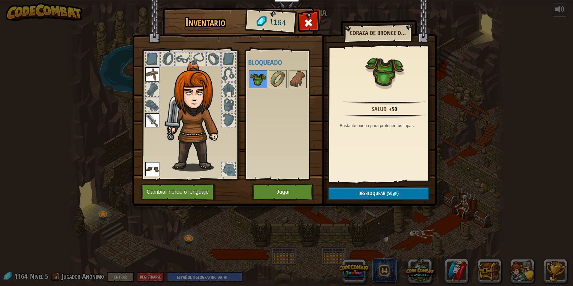
click at [262, 79] on img at bounding box center [258, 79] width 17 height 17
click at [285, 194] on button "Jugar" at bounding box center [283, 192] width 63 height 16
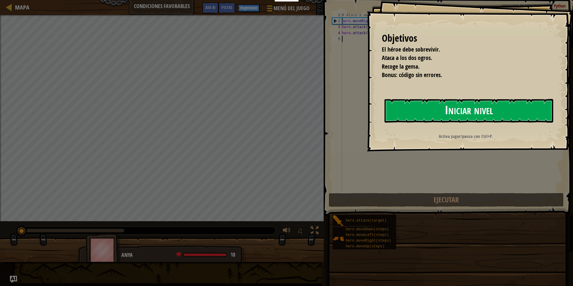
click at [493, 110] on button "Iniciar nivel" at bounding box center [468, 111] width 169 height 24
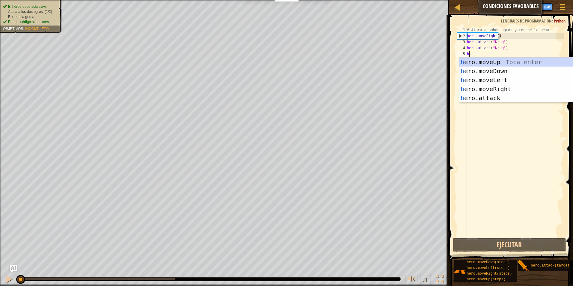
scroll to position [3, 0]
type textarea "hero"
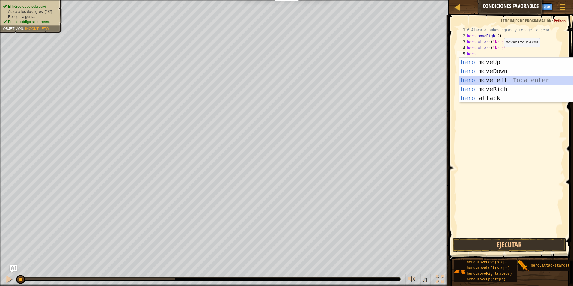
click at [495, 81] on div "hero .moveUp Toca enter hero .moveDown Toca enter hero .moveLeft Toca enter her…" at bounding box center [515, 89] width 113 height 63
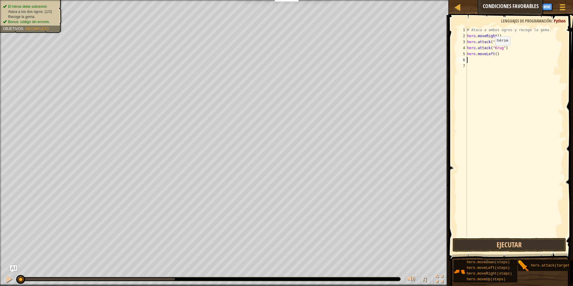
click at [490, 51] on div "# Ataca a ambos ogros y recoge la gema. hero . moveRight ( ) hero . attack ( "[…" at bounding box center [514, 138] width 98 height 222
click at [490, 52] on div "# Ataca a ambos ogros y recoge la gema. hero . moveRight ( ) hero . attack ( "[…" at bounding box center [514, 138] width 98 height 222
click at [498, 55] on div "# Ataca a ambos ogros y recoge la gema. hero . moveRight ( ) hero . attack ( "[…" at bounding box center [514, 138] width 98 height 222
type textarea "her"
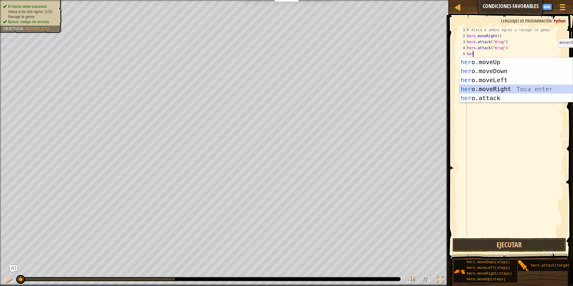
click at [517, 87] on div "her o.moveUp Toca enter her o.moveDown Toca enter her o.moveLeft [PERSON_NAME] …" at bounding box center [515, 89] width 113 height 63
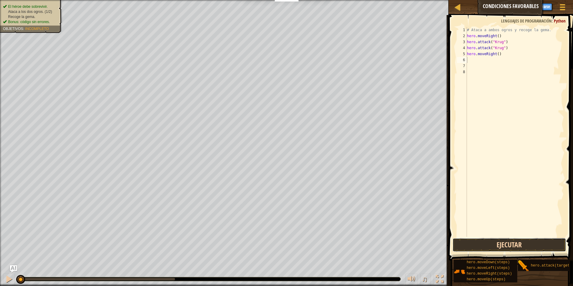
click at [475, 246] on button "Ejecutar" at bounding box center [509, 245] width 114 height 14
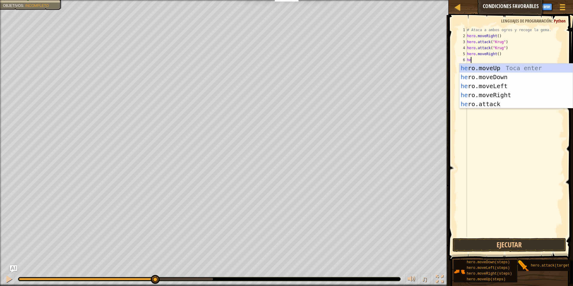
type textarea "her"
click at [505, 69] on div "her o.moveUp Toca enter her o.moveDown Toca enter her o.moveLeft [PERSON_NAME] …" at bounding box center [515, 94] width 113 height 63
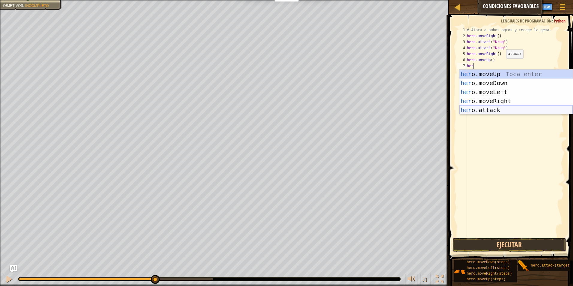
click at [496, 108] on div "her o.moveUp Toca enter her o.moveDown Toca enter her o.moveLeft [PERSON_NAME] …" at bounding box center [515, 100] width 113 height 63
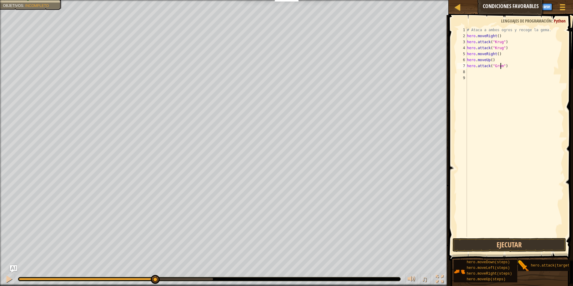
scroll to position [3, 3]
type textarea "hero.attack("Grump")"
click at [468, 70] on div "# Ataca a ambos ogros y recoge la gema. hero . moveRight ( ) hero . attack ( "[…" at bounding box center [514, 138] width 98 height 222
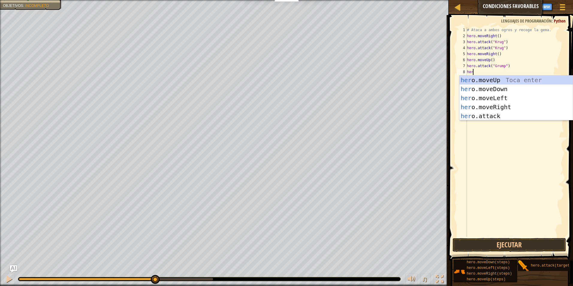
scroll to position [3, 0]
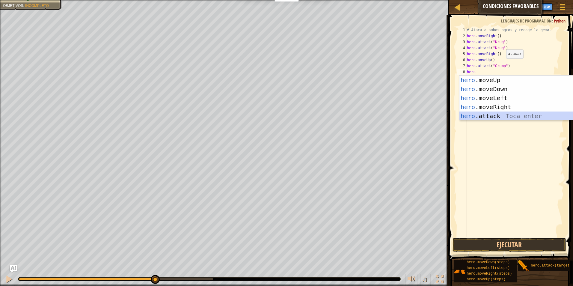
click at [489, 115] on div "hero .moveUp Toca enter hero .moveDown Toca enter hero .moveLeft Toca enter her…" at bounding box center [515, 106] width 113 height 63
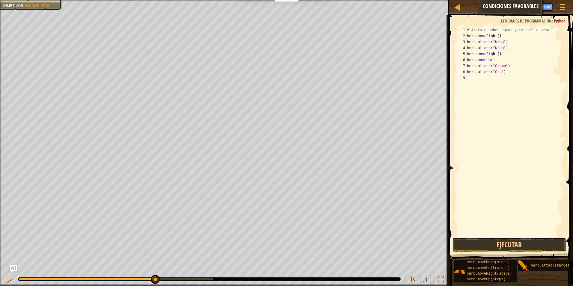
scroll to position [3, 3]
type textarea "hero.attack("Grump")"
click at [467, 76] on div "# Ataca a ambos ogros y recoge la gema. hero . moveRight ( ) hero . attack ( "[…" at bounding box center [514, 138] width 98 height 222
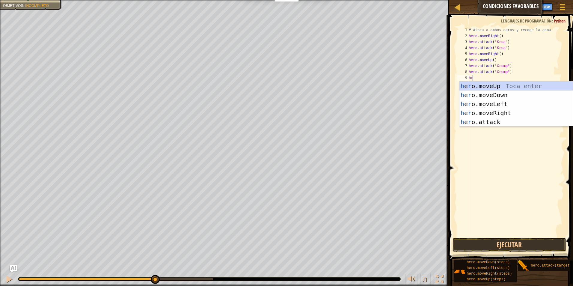
type textarea "hro"
click at [484, 102] on div "h e ro .moveUp Toca enter h e ro .moveDown Toca enter h e ro .moveLeft Toca ent…" at bounding box center [515, 112] width 113 height 63
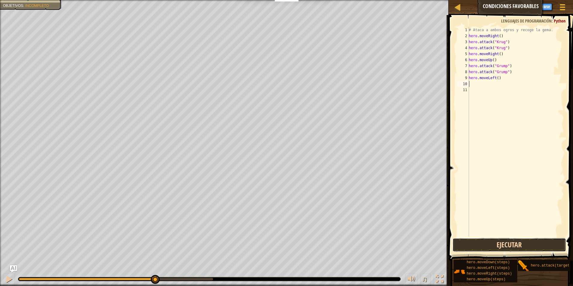
click at [533, 247] on button "Ejecutar" at bounding box center [509, 245] width 114 height 14
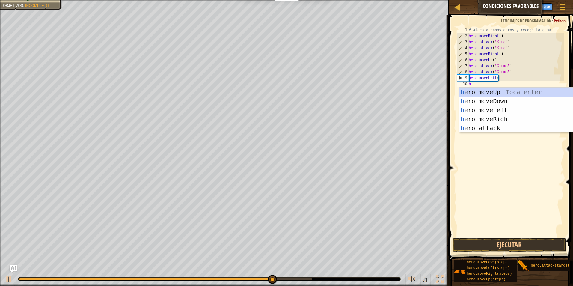
type textarea "hr"
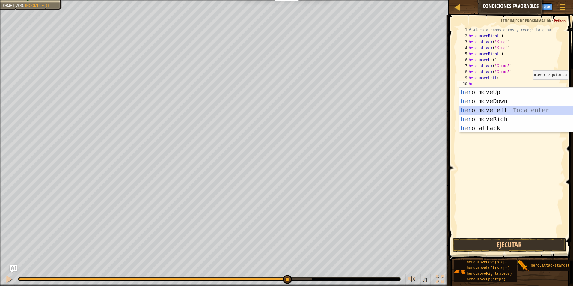
click at [502, 112] on div "h e r o.moveUp Toca enter h e r o.moveDown Toca enter h e r o.moveLeft Toca ent…" at bounding box center [515, 118] width 113 height 63
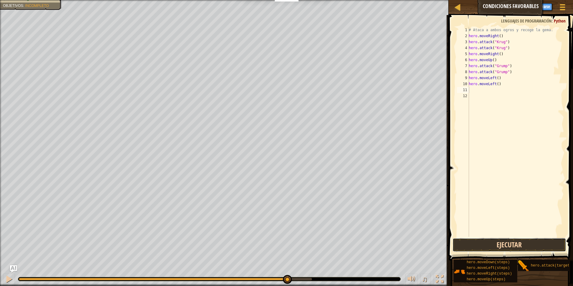
click at [527, 242] on button "Ejecutar" at bounding box center [509, 245] width 114 height 14
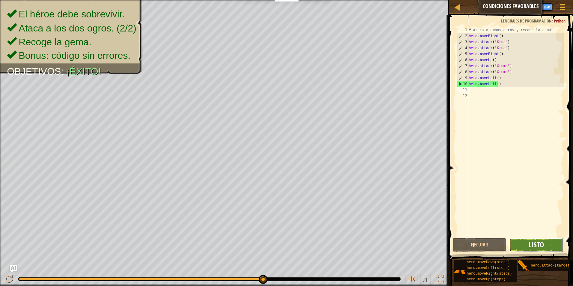
click at [529, 246] on span "Listo" at bounding box center [535, 245] width 15 height 10
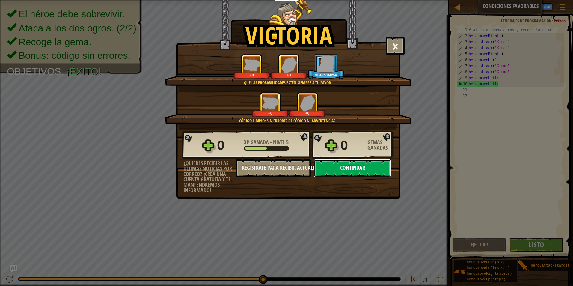
click at [381, 163] on button "Continuar" at bounding box center [352, 168] width 77 height 18
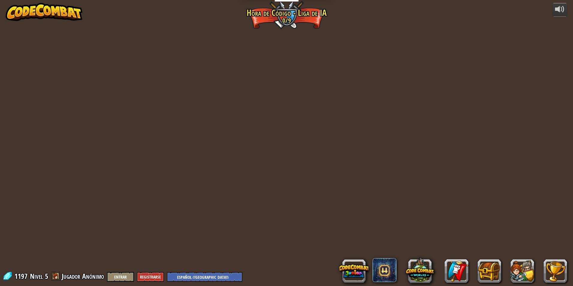
select select "es-419"
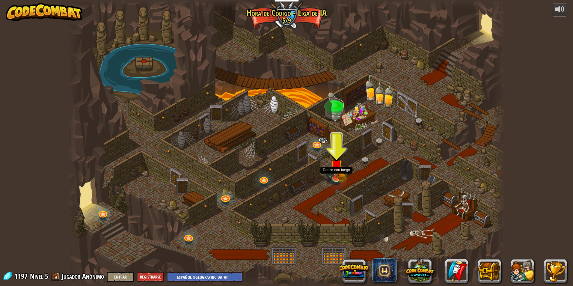
click at [332, 178] on img at bounding box center [330, 176] width 9 height 14
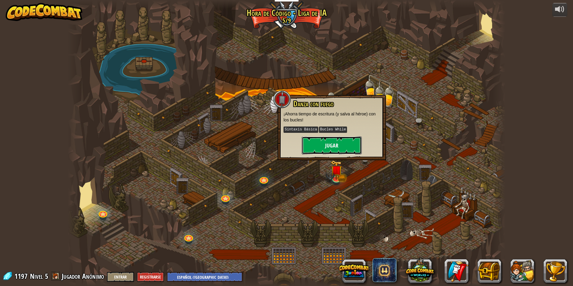
click at [345, 143] on button "Jugar" at bounding box center [332, 145] width 60 height 18
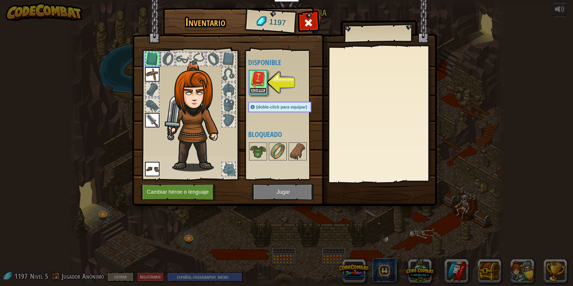
click at [256, 89] on button "Equipar" at bounding box center [258, 90] width 17 height 6
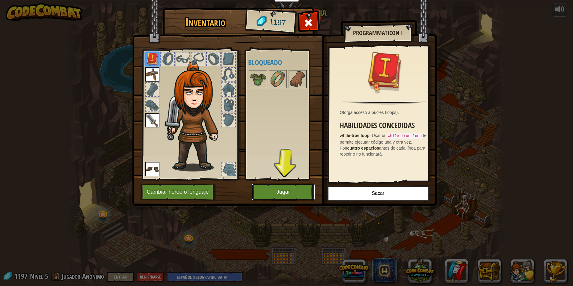
click at [275, 186] on button "Jugar" at bounding box center [283, 192] width 63 height 16
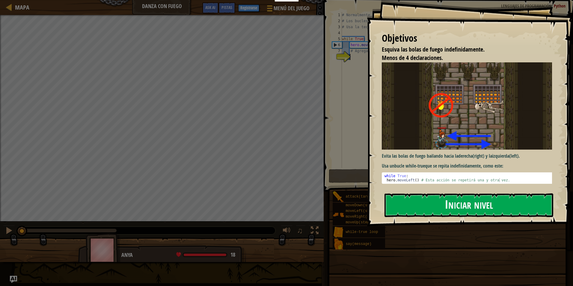
click at [424, 203] on button "Iniciar nivel" at bounding box center [468, 205] width 169 height 24
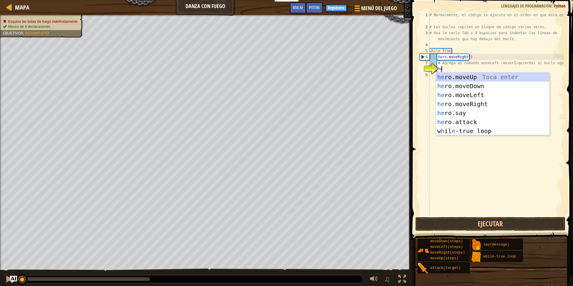
scroll to position [3, 1]
type textarea "her"
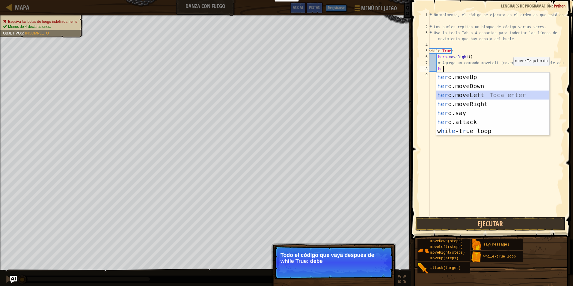
click at [507, 92] on div "her o.moveUp Toca enter her o.moveDown Toca enter her o.moveLeft [PERSON_NAME] …" at bounding box center [492, 112] width 113 height 81
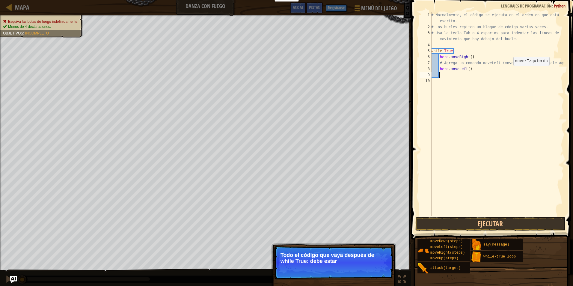
scroll to position [3, 0]
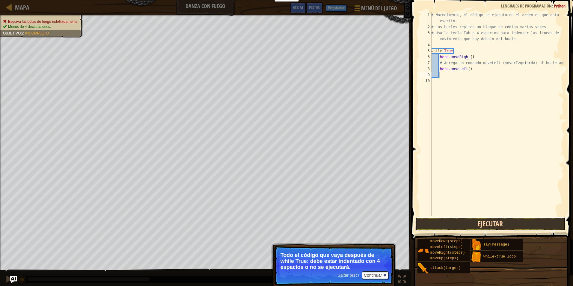
click at [479, 224] on button "Ejecutar" at bounding box center [490, 224] width 150 height 14
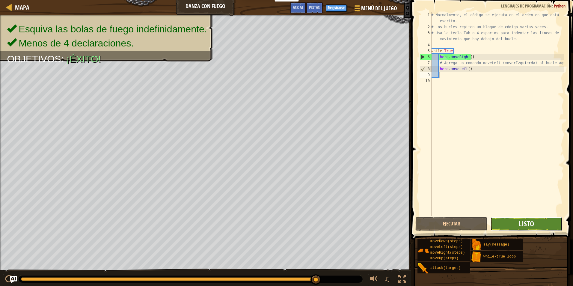
click at [533, 226] on span "Listo" at bounding box center [525, 224] width 15 height 10
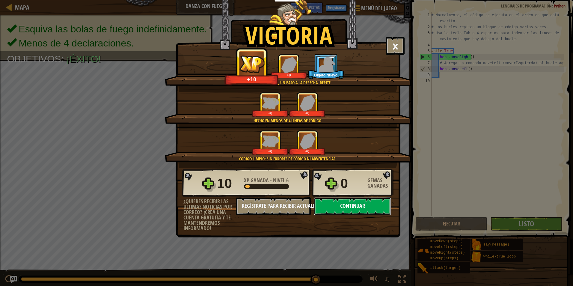
click at [361, 208] on button "Continuar" at bounding box center [352, 206] width 77 height 18
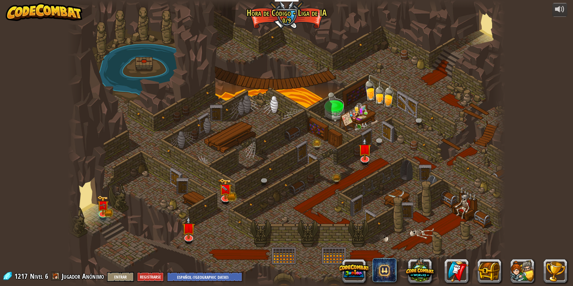
select select "es-419"
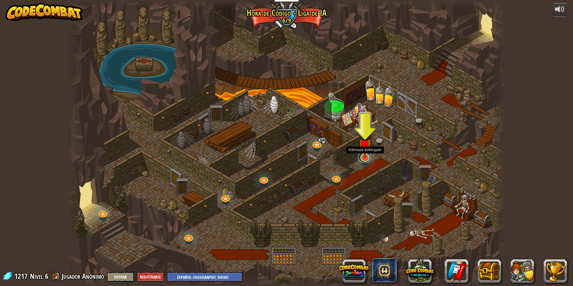
click at [368, 159] on link at bounding box center [364, 157] width 12 height 12
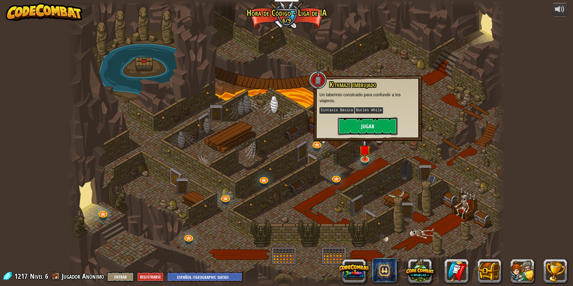
click at [369, 126] on button "Jugar" at bounding box center [368, 126] width 60 height 18
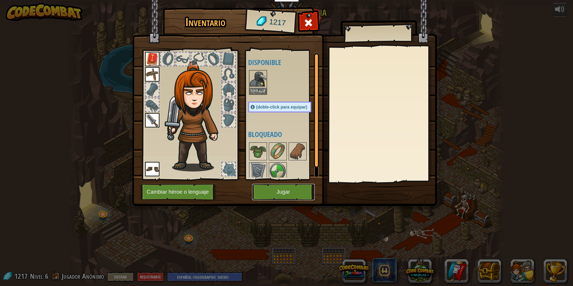
click at [300, 189] on button "Jugar" at bounding box center [283, 192] width 63 height 16
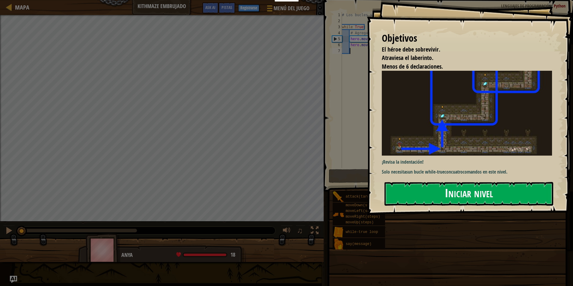
click at [422, 195] on button "Iniciar nivel" at bounding box center [468, 194] width 169 height 24
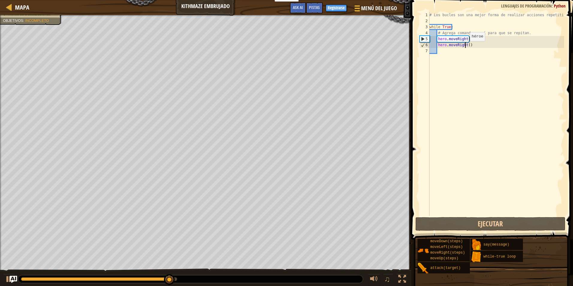
click at [465, 47] on div "# Los bucles son una mejor forma de realizar acciones repetitivas. while True :…" at bounding box center [496, 120] width 136 height 216
type textarea "hero.moveRight()"
click at [471, 48] on div "# Los bucles son una mejor forma de realizar acciones repetitivas. while True :…" at bounding box center [496, 120] width 136 height 216
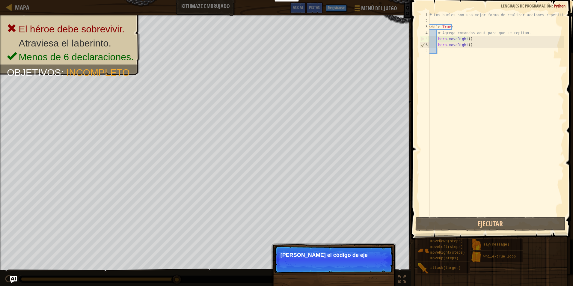
click at [471, 48] on div "# Los bucles son una mejor forma de realizar acciones repetitivas. while True :…" at bounding box center [496, 120] width 136 height 216
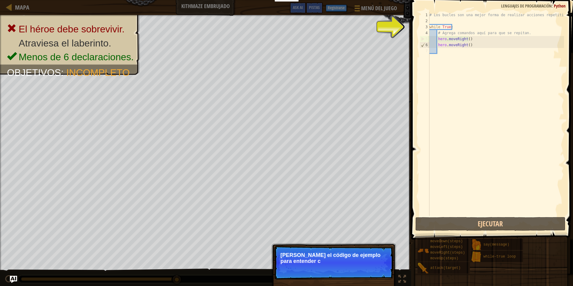
click at [470, 44] on div "# Los bucles son una mejor forma de realizar acciones repetitivas. while True :…" at bounding box center [496, 120] width 136 height 216
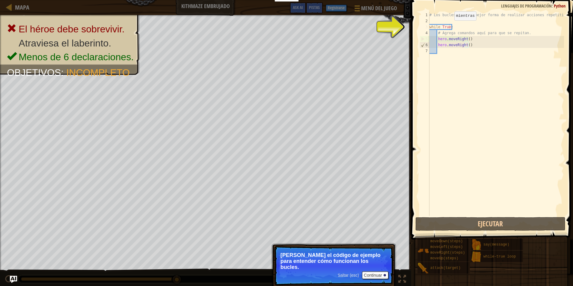
click at [449, 26] on div "# Los bucles son una mejor forma de realizar acciones repetitivas. while True :…" at bounding box center [496, 120] width 136 height 216
click at [472, 47] on div "# Los bucles son una mejor forma de realizar acciones repetitivas. while True :…" at bounding box center [496, 120] width 136 height 216
type textarea "hero.moveRight()"
click at [465, 51] on div "# Los bucles son una mejor forma de realizar acciones repetitivas. while True :…" at bounding box center [496, 120] width 136 height 216
click at [447, 33] on div "# Los bucles son una mejor forma de realizar acciones repetitivas. while True :…" at bounding box center [496, 120] width 136 height 216
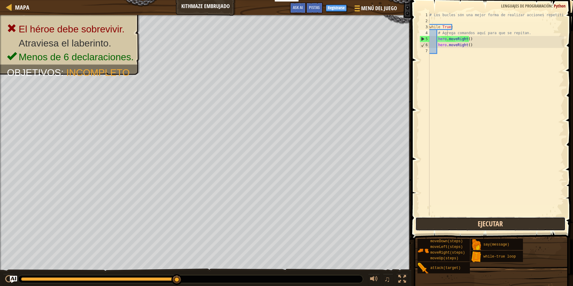
click at [424, 227] on button "Ejecutar" at bounding box center [490, 224] width 150 height 14
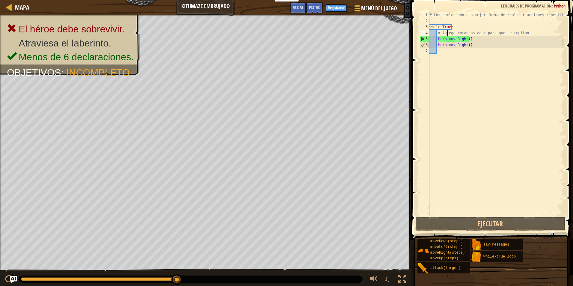
click at [469, 44] on div "# Los bucles son una mejor forma de realizar acciones repetitivas. while True :…" at bounding box center [496, 120] width 136 height 216
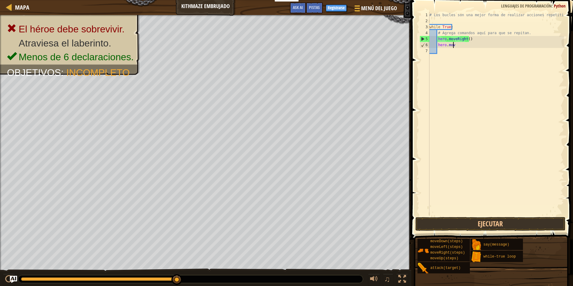
type textarea "h"
type textarea "#"
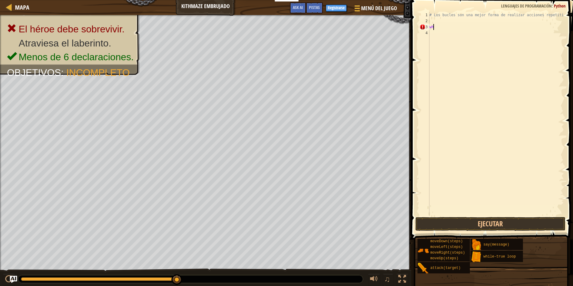
type textarea "w"
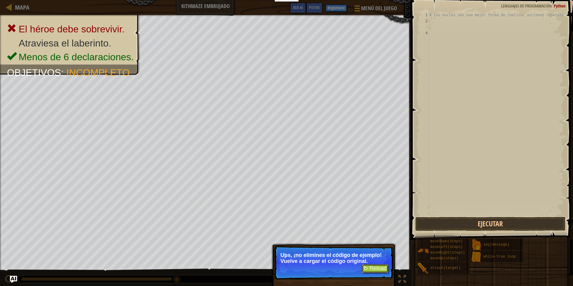
click at [382, 267] on button "↻ Reload" at bounding box center [375, 268] width 27 height 9
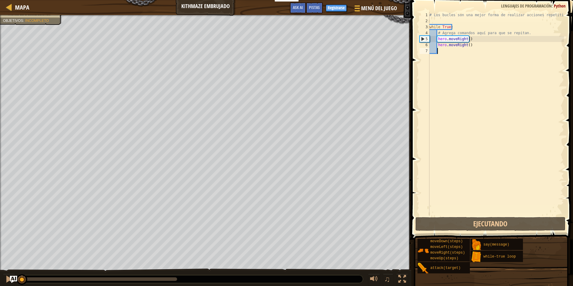
scroll to position [3, 0]
click at [467, 39] on div "# Los bucles son una mejor forma de realizar acciones repetitivas. while True :…" at bounding box center [496, 120] width 136 height 216
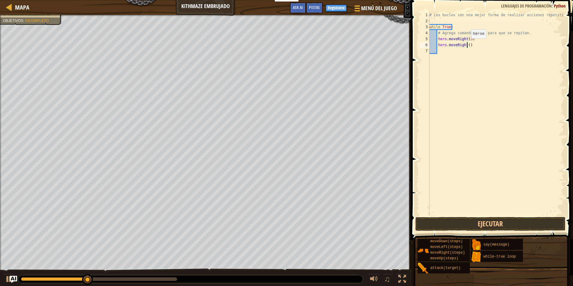
click at [466, 44] on div "# Los bucles son una mejor forma de realizar acciones repetitivas. while True :…" at bounding box center [496, 120] width 136 height 216
click at [476, 223] on button "Ejecutar" at bounding box center [490, 224] width 150 height 14
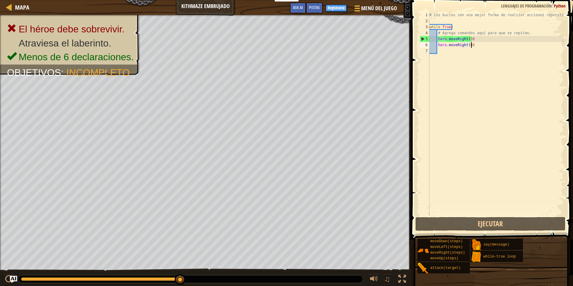
click at [476, 47] on div "# Los bucles son una mejor forma de realizar acciones repetitivas. while True :…" at bounding box center [496, 120] width 136 height 216
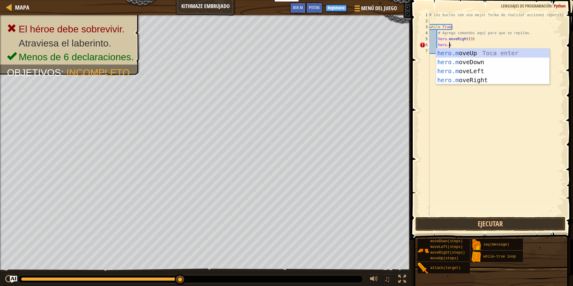
scroll to position [3, 1]
type textarea "hero.mov"
click at [475, 52] on div "hero.mov eUp Toca enter hero.mov eDown Toca enter hero.mov eLeft Toca enter her…" at bounding box center [492, 76] width 113 height 54
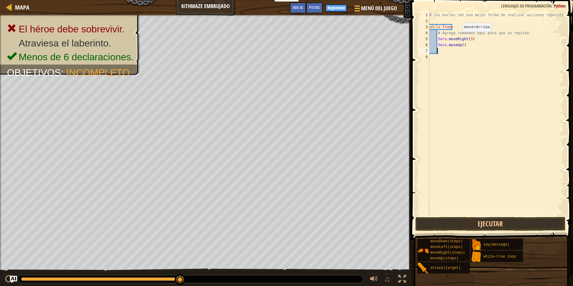
scroll to position [3, 0]
click at [468, 39] on div "# Los bucles son una mejor forma de realizar acciones repetitivas. while True :…" at bounding box center [496, 120] width 136 height 216
click at [469, 39] on div "# Los bucles son una mejor forma de realizar acciones repetitivas. while True :…" at bounding box center [496, 120] width 136 height 216
type textarea "hero.moveRight()"
click at [442, 50] on div "# Los bucles son una mejor forma de realizar acciones repetitivas. while True :…" at bounding box center [496, 120] width 136 height 216
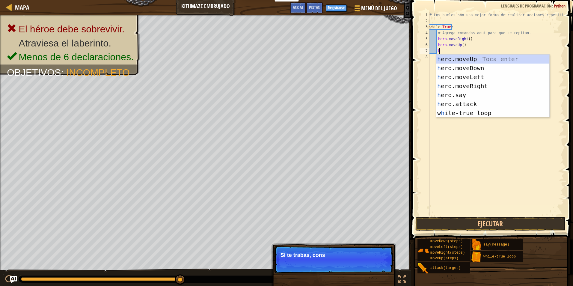
scroll to position [3, 1]
type textarea "her"
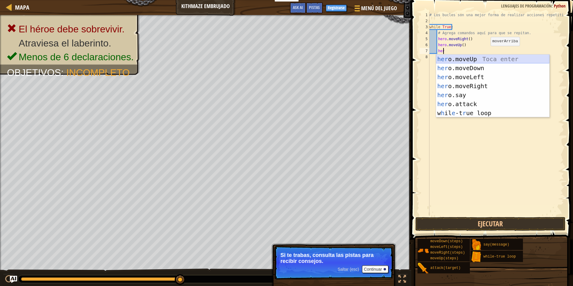
click at [481, 58] on div "her o.moveUp Toca enter her o.moveDown Toca enter her o.moveLeft [PERSON_NAME] …" at bounding box center [492, 95] width 113 height 81
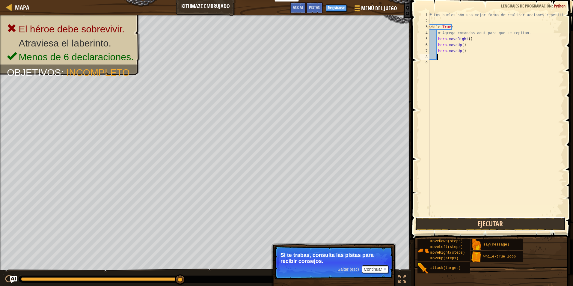
click at [469, 226] on button "Ejecutar" at bounding box center [490, 224] width 150 height 14
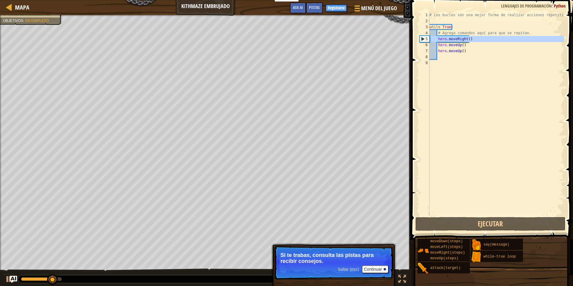
click at [422, 38] on div "5" at bounding box center [425, 39] width 10 height 6
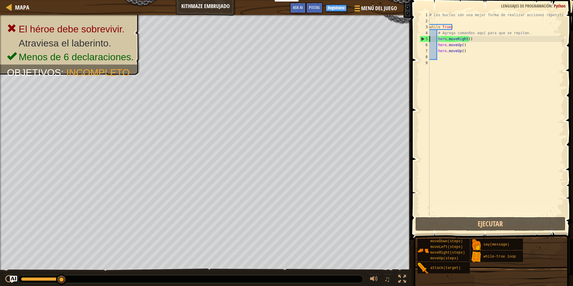
click at [422, 40] on div "5" at bounding box center [425, 39] width 10 height 6
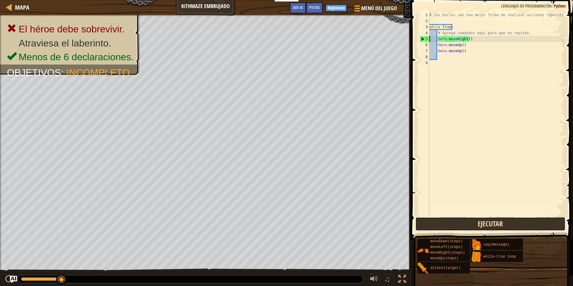
click at [421, 221] on button "Ejecutar" at bounding box center [490, 224] width 150 height 14
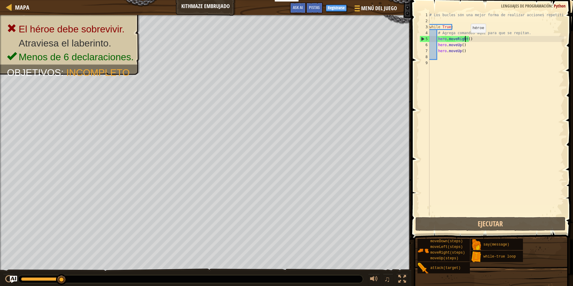
click at [465, 39] on div "# Los bucles son una mejor forma de realizar acciones repetitivas. while True :…" at bounding box center [496, 120] width 136 height 216
click at [467, 40] on div "# Los bucles son una mejor forma de realizar acciones repetitivas. while True :…" at bounding box center [496, 120] width 136 height 216
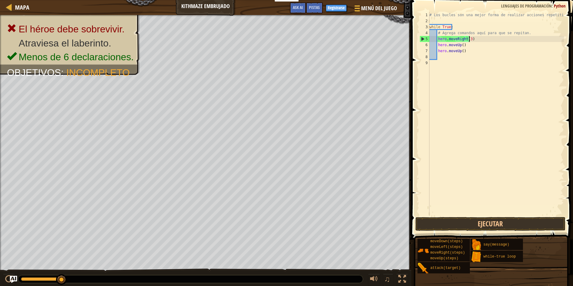
scroll to position [3, 3]
click at [461, 44] on div "# Los bucles son una mejor forma de realizar acciones repetitivas. while True :…" at bounding box center [496, 120] width 136 height 216
click at [465, 49] on div "# Los bucles son una mejor forma de realizar acciones repetitivas. while True :…" at bounding box center [496, 120] width 136 height 216
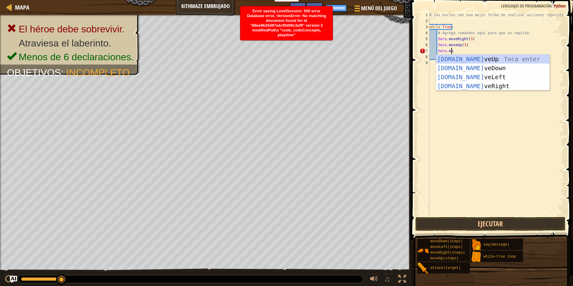
scroll to position [3, 1]
type textarea "hero.mov"
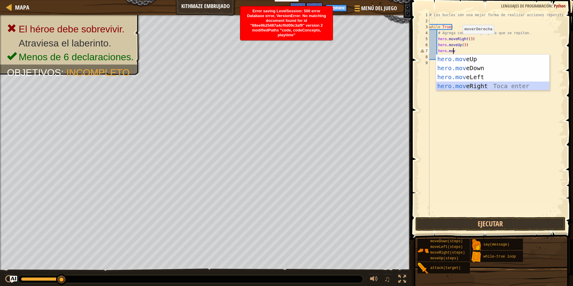
click at [480, 86] on div "hero.mov eUp Toca enter hero.mov eDown Toca enter hero.mov eLeft Toca enter her…" at bounding box center [492, 82] width 113 height 54
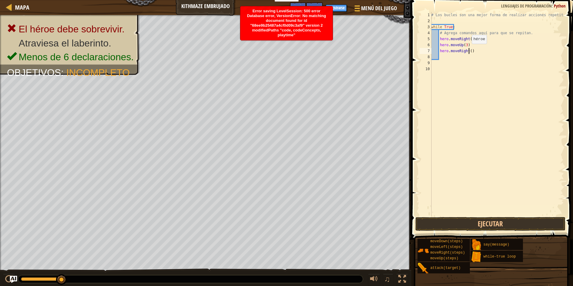
click at [468, 50] on div "# Los bucles son una mejor forma de realizar acciones repetitivas. while True :…" at bounding box center [497, 120] width 134 height 216
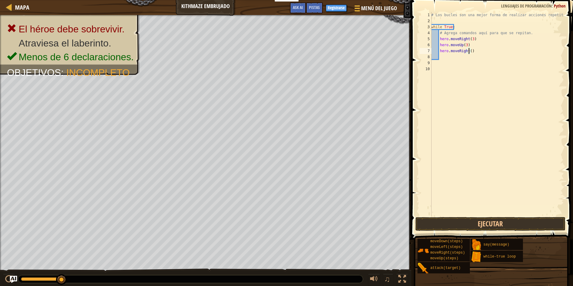
scroll to position [3, 3]
click at [437, 219] on button "Ejecutar" at bounding box center [490, 224] width 150 height 14
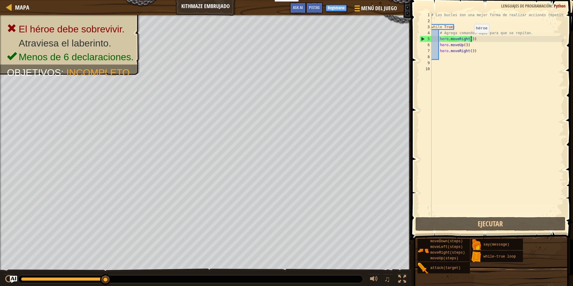
click at [471, 39] on div "# Los bucles son una mejor forma de realizar acciones repetitivas. while True :…" at bounding box center [497, 120] width 134 height 216
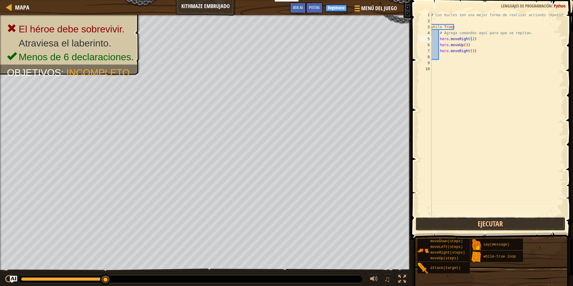
drag, startPoint x: 502, startPoint y: 222, endPoint x: 495, endPoint y: 235, distance: 14.9
click at [502, 223] on button "Ejecutar" at bounding box center [490, 224] width 150 height 14
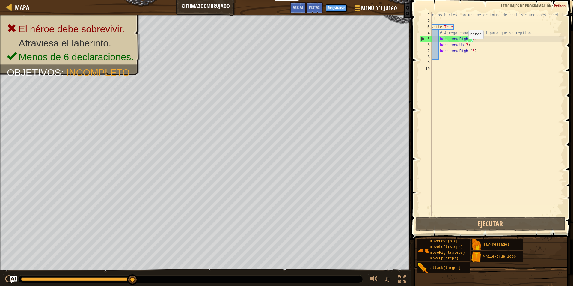
drag, startPoint x: 465, startPoint y: 45, endPoint x: 465, endPoint y: 52, distance: 7.5
click at [465, 45] on div "# Los bucles son una mejor forma de realizar acciones repetitivas. while True :…" at bounding box center [497, 120] width 134 height 216
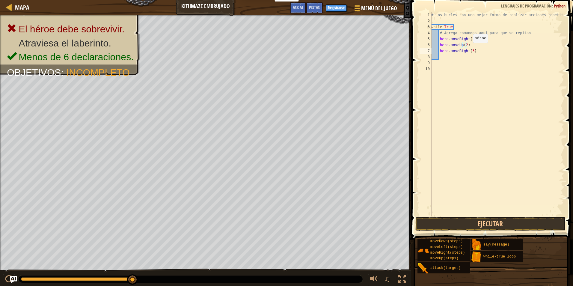
click at [469, 49] on div "# Los bucles son una mejor forma de realizar acciones repetitivas. while True :…" at bounding box center [497, 120] width 134 height 216
click at [470, 52] on div "# Los bucles son una mejor forma de realizar acciones repetitivas. while True :…" at bounding box center [497, 120] width 134 height 216
click at [432, 223] on button "Ejecutar" at bounding box center [490, 224] width 150 height 14
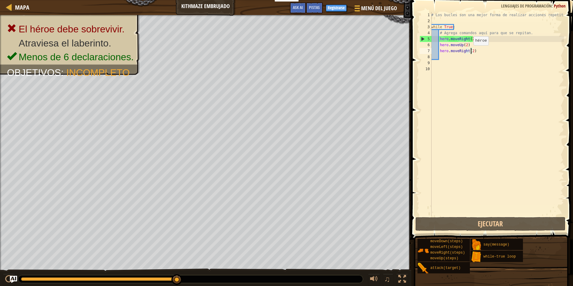
click at [470, 51] on div "# Los bucles son una mejor forma de realizar acciones repetitivas. while True :…" at bounding box center [497, 120] width 134 height 216
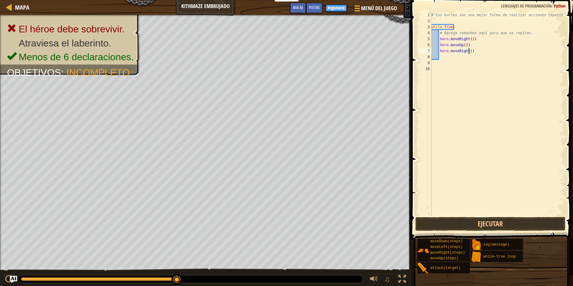
type textarea "hero.moveRight(1)"
click at [440, 55] on div "# Los bucles son una mejor forma de realizar acciones repetitivas. while True :…" at bounding box center [497, 120] width 134 height 216
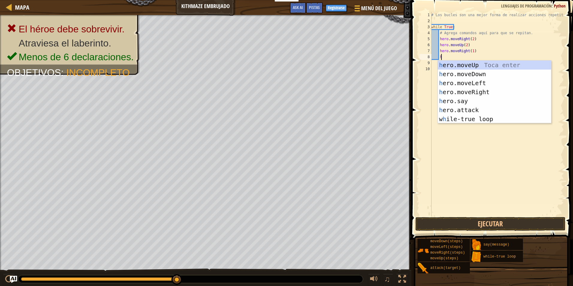
scroll to position [3, 1]
type textarea "her"
click at [463, 61] on div "her o.moveUp Toca enter her o.moveDown Toca enter her o.moveLeft [PERSON_NAME] …" at bounding box center [494, 101] width 113 height 81
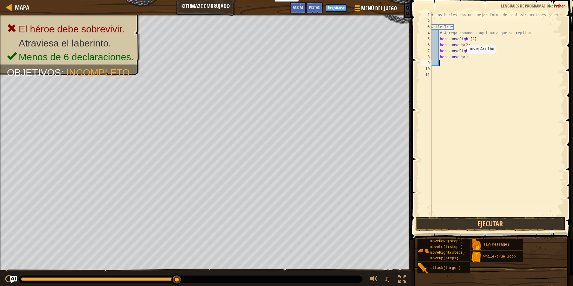
scroll to position [3, 0]
click at [462, 56] on div "# Los bucles son una mejor forma de realizar acciones repetitivas. while True :…" at bounding box center [497, 120] width 134 height 216
click at [448, 219] on button "Ejecutar" at bounding box center [490, 224] width 150 height 14
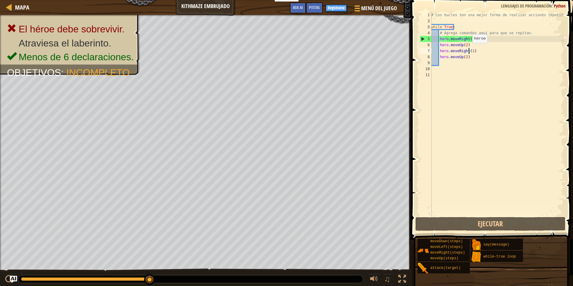
click at [469, 49] on div "# Los bucles son una mejor forma de realizar acciones repetitivas. while True :…" at bounding box center [497, 120] width 134 height 216
click at [470, 50] on div "# Los bucles son una mejor forma de realizar acciones repetitivas. while True :…" at bounding box center [497, 120] width 134 height 216
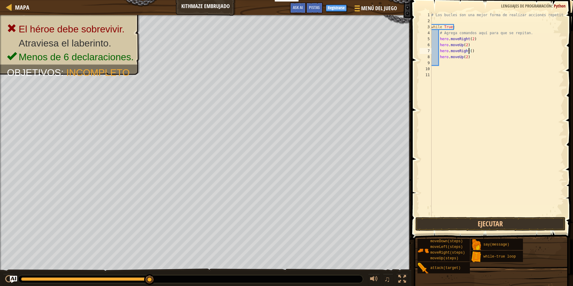
scroll to position [3, 3]
type textarea "hero.moveRight(2)"
click at [463, 216] on span at bounding box center [492, 111] width 167 height 257
click at [463, 221] on button "Ejecutar" at bounding box center [490, 224] width 150 height 14
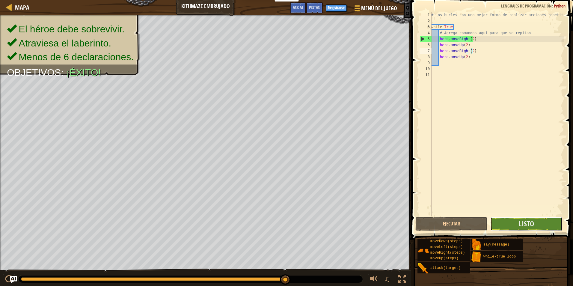
click at [507, 222] on button "Listo" at bounding box center [526, 224] width 72 height 14
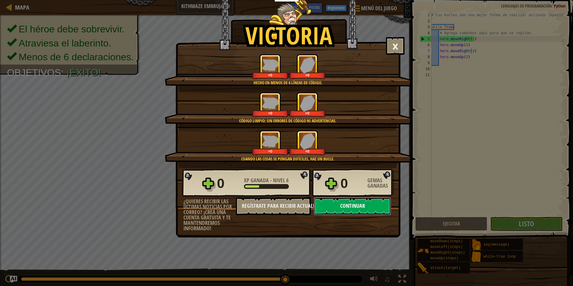
click at [348, 209] on button "Continuar" at bounding box center [352, 206] width 77 height 18
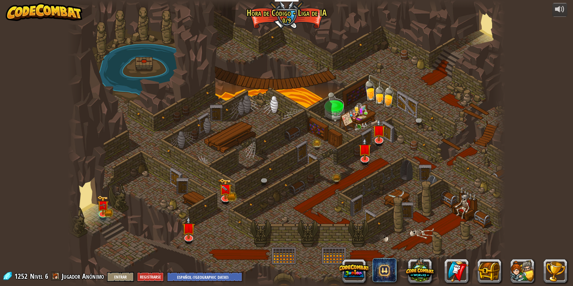
select select "es-419"
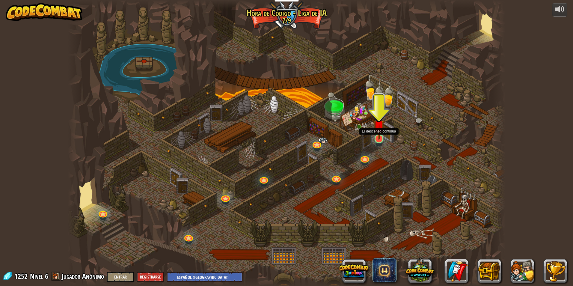
click at [378, 137] on img at bounding box center [379, 125] width 12 height 27
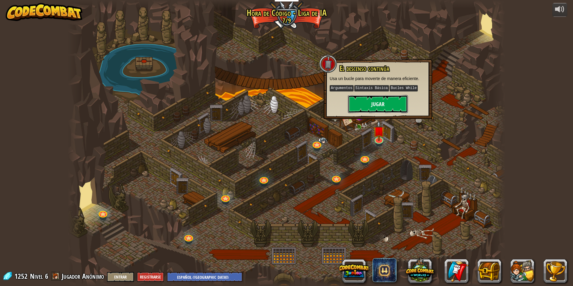
click at [381, 105] on button "Jugar" at bounding box center [378, 104] width 60 height 18
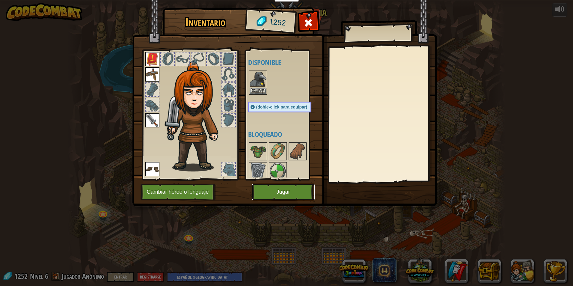
click at [279, 191] on button "Jugar" at bounding box center [283, 192] width 63 height 16
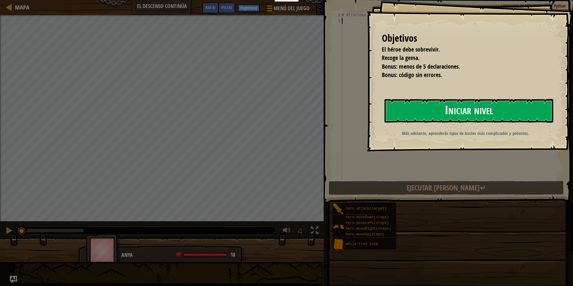
click at [430, 101] on button "Iniciar nivel" at bounding box center [468, 111] width 169 height 24
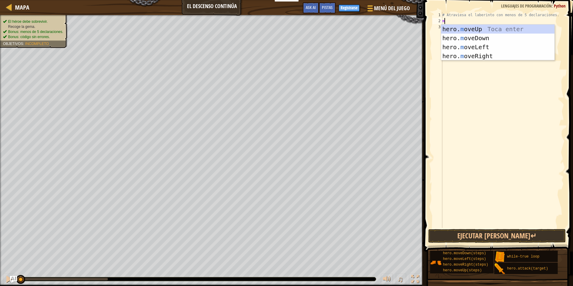
type textarea "mw"
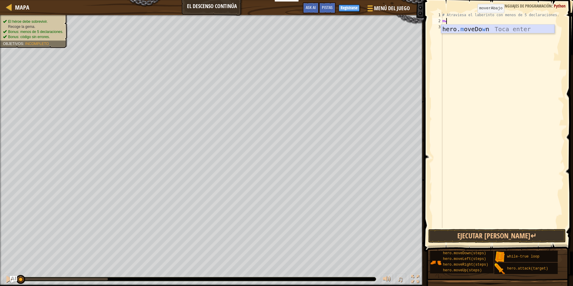
click at [477, 27] on div "hero. m oveDo w n [GEOGRAPHIC_DATA] enter" at bounding box center [497, 38] width 113 height 27
click at [467, 20] on div "# Atraviesa el laberinto con menos de 5 declaraciones. hero . moveDown ( )" at bounding box center [502, 126] width 123 height 228
click at [468, 19] on div "# Atraviesa el laberinto con menos de 5 declaraciones. hero . moveDown ( )" at bounding box center [502, 126] width 123 height 228
click at [468, 20] on div "# Atraviesa el laberinto con menos de 5 declaraciones. hero . moveDown ( )" at bounding box center [502, 126] width 123 height 228
click at [470, 22] on div "# Atraviesa el laberinto con menos de 5 declaraciones. hero . moveDown ( )" at bounding box center [502, 126] width 123 height 228
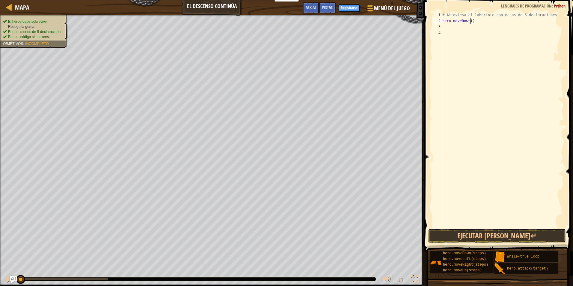
type textarea "hero.moveDown(2)"
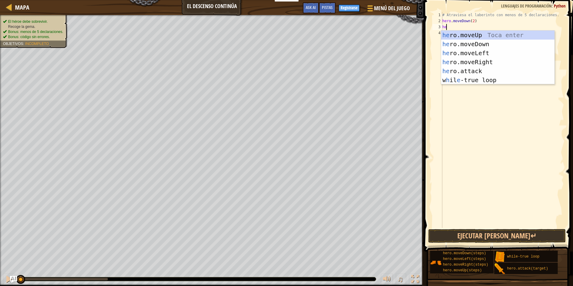
type textarea "her"
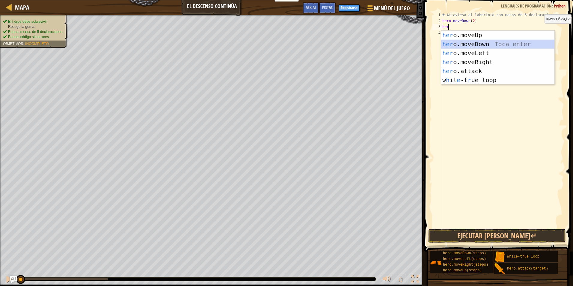
click at [485, 45] on div "her o.moveUp Toca enter her o.moveDown Toca enter her o.moveLeft [PERSON_NAME] …" at bounding box center [497, 67] width 113 height 72
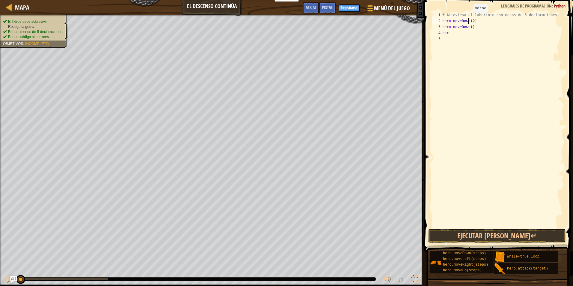
click at [468, 19] on div "# Atraviesa el laberinto con menos de 5 declaraciones. hero . moveDown ( 2 ) he…" at bounding box center [502, 126] width 123 height 228
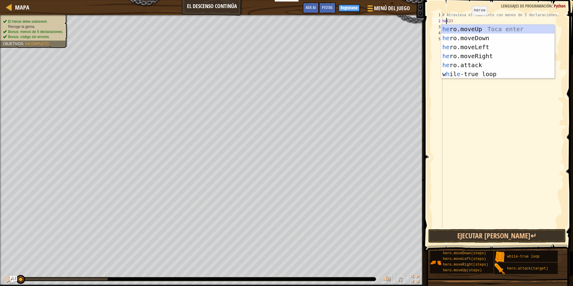
scroll to position [3, 0]
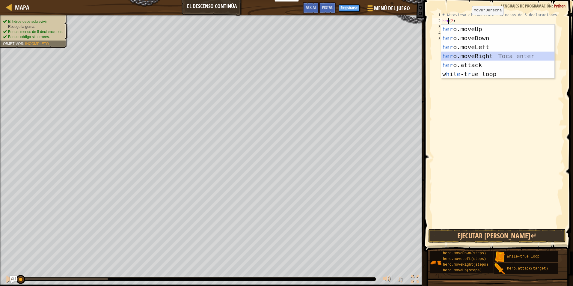
click at [481, 52] on div "her o.moveUp Toca enter her o.moveDown Toca enter her o.moveLeft [PERSON_NAME] …" at bounding box center [497, 61] width 113 height 72
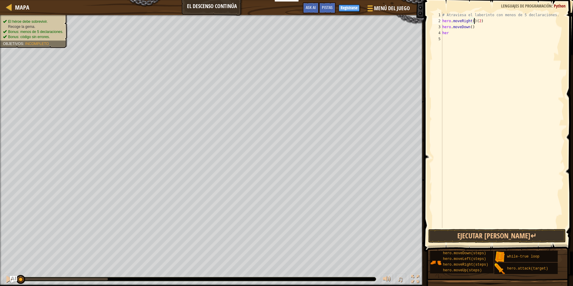
click at [479, 21] on div "# Atraviesa el laberinto con menos de 5 declaraciones. hero . moveRight ( ) ( 2…" at bounding box center [502, 126] width 123 height 228
click at [448, 34] on div "# Atraviesa el laberinto con menos de 5 declaraciones. hero . moveRight ( 2 ) h…" at bounding box center [502, 126] width 123 height 228
type textarea "hero"
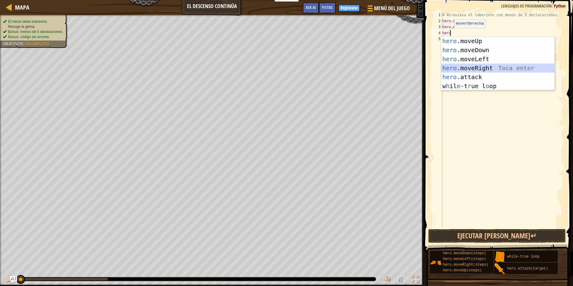
click at [489, 69] on div "hero .moveUp Toca enter hero .moveDown Toca enter hero .moveLeft Toca enter her…" at bounding box center [497, 73] width 113 height 72
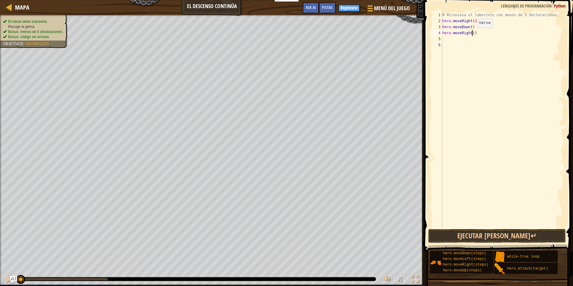
click at [472, 34] on div "# Atraviesa el laberinto con menos de 5 declaraciones. hero . moveRight ( 2 ) h…" at bounding box center [502, 126] width 123 height 228
type textarea "hero.moveRight(2)"
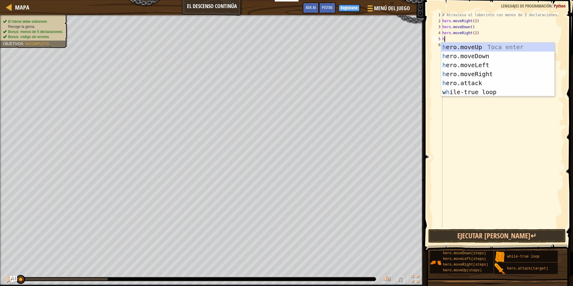
type textarea "her"
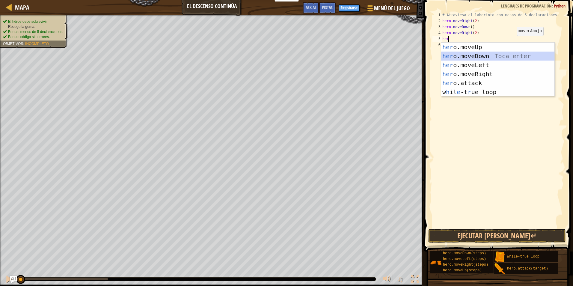
click at [478, 52] on div "her o.moveUp Toca enter her o.moveDown Toca enter her o.moveLeft [PERSON_NAME] …" at bounding box center [497, 79] width 113 height 72
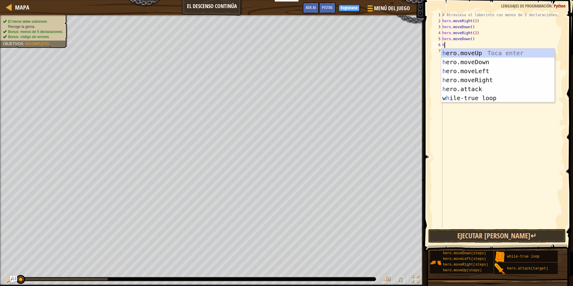
type textarea "her"
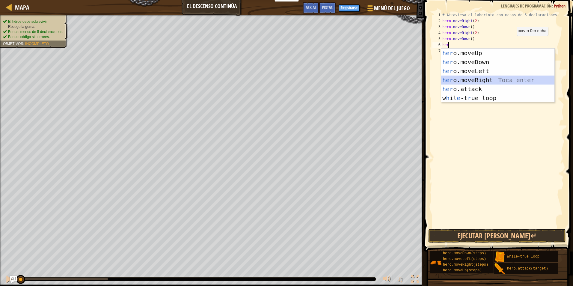
click at [486, 79] on div "her o.moveUp Toca enter her o.moveDown Toca enter her o.moveLeft [PERSON_NAME] …" at bounding box center [497, 85] width 113 height 72
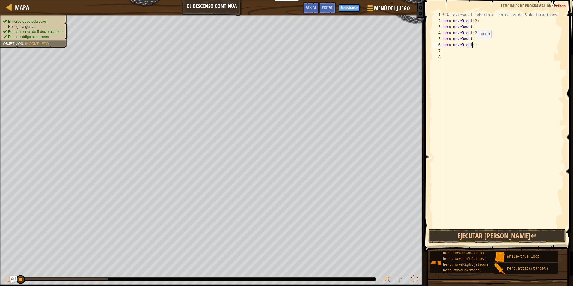
click at [471, 45] on div "# Atraviesa el laberinto con menos de 5 declaraciones. hero . moveRight ( 2 ) h…" at bounding box center [502, 126] width 123 height 228
type textarea "hero.moveRight(2)"
click at [480, 235] on button "Ejecutar [PERSON_NAME]↵" at bounding box center [496, 236] width 137 height 14
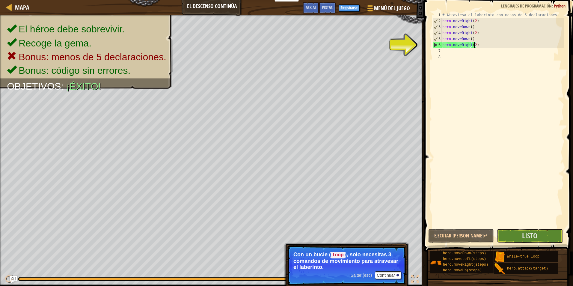
drag, startPoint x: 223, startPoint y: 279, endPoint x: 304, endPoint y: 282, distance: 81.5
click at [304, 282] on div "El héroe debe sobrevivir. Recoge la gema. Bonus: menos de 5 declaraciones. Bonu…" at bounding box center [286, 150] width 573 height 271
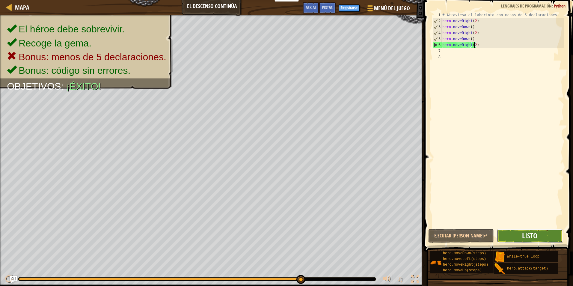
click at [524, 231] on button "Listo" at bounding box center [530, 236] width 66 height 14
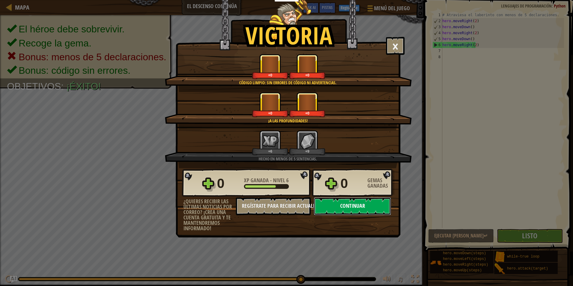
click at [348, 202] on button "Continuar" at bounding box center [352, 206] width 77 height 18
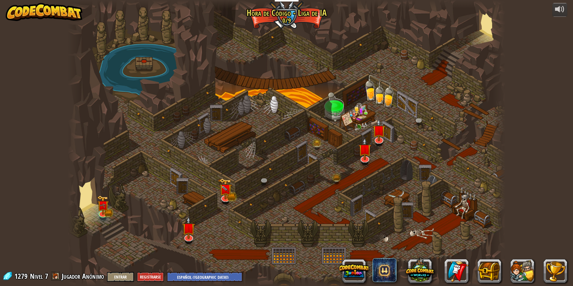
select select "es-419"
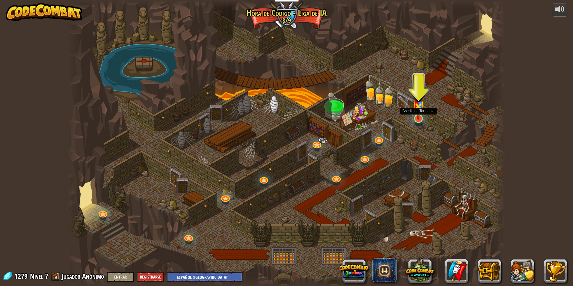
click at [415, 119] on img at bounding box center [418, 103] width 12 height 31
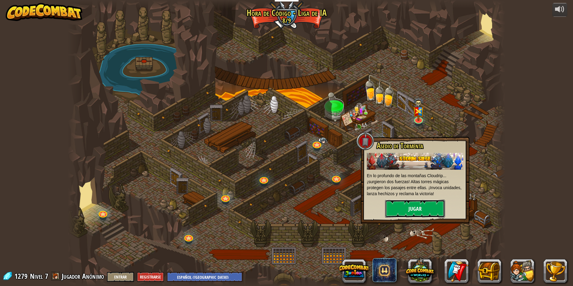
click at [410, 206] on button "Jugar" at bounding box center [415, 208] width 60 height 18
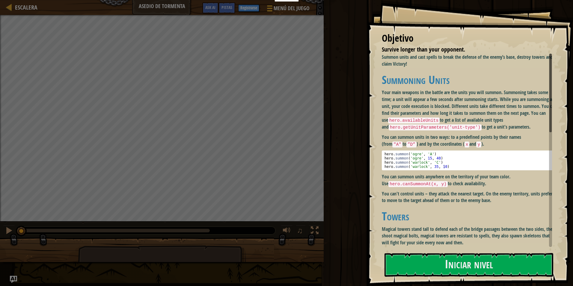
click at [499, 252] on div "Objetivo Survive longer than your opponent. Summon units and cast spells to bre…" at bounding box center [470, 143] width 206 height 286
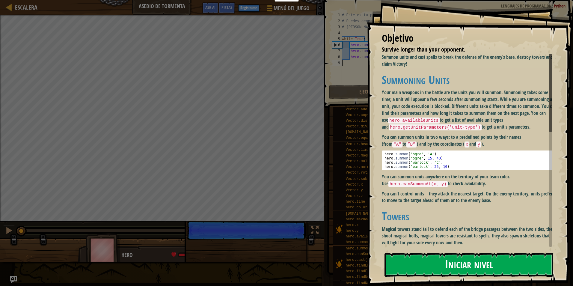
click at [501, 255] on button "Iniciar nivel" at bounding box center [468, 265] width 169 height 24
